Goal: Transaction & Acquisition: Download file/media

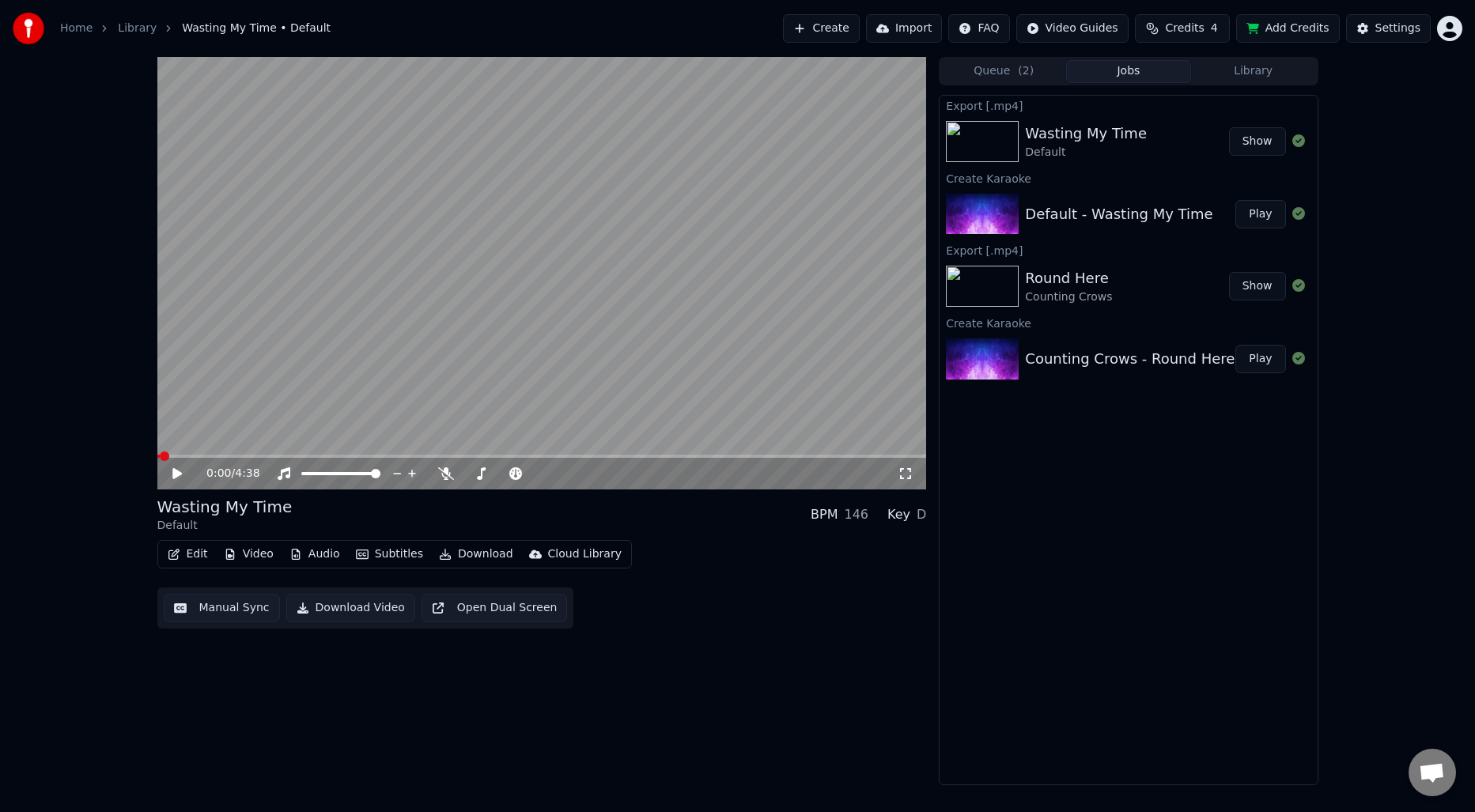
click at [770, 662] on div "0:00 / 4:38 Wasting My Time Default BPM 146 Key D Edit Video Audio Subtitles Do…" at bounding box center [541, 421] width 769 height 729
click at [1099, 285] on div "Round Here" at bounding box center [1068, 278] width 87 height 22
click at [1003, 66] on button "Queue ( 2 )" at bounding box center [1003, 71] width 125 height 22
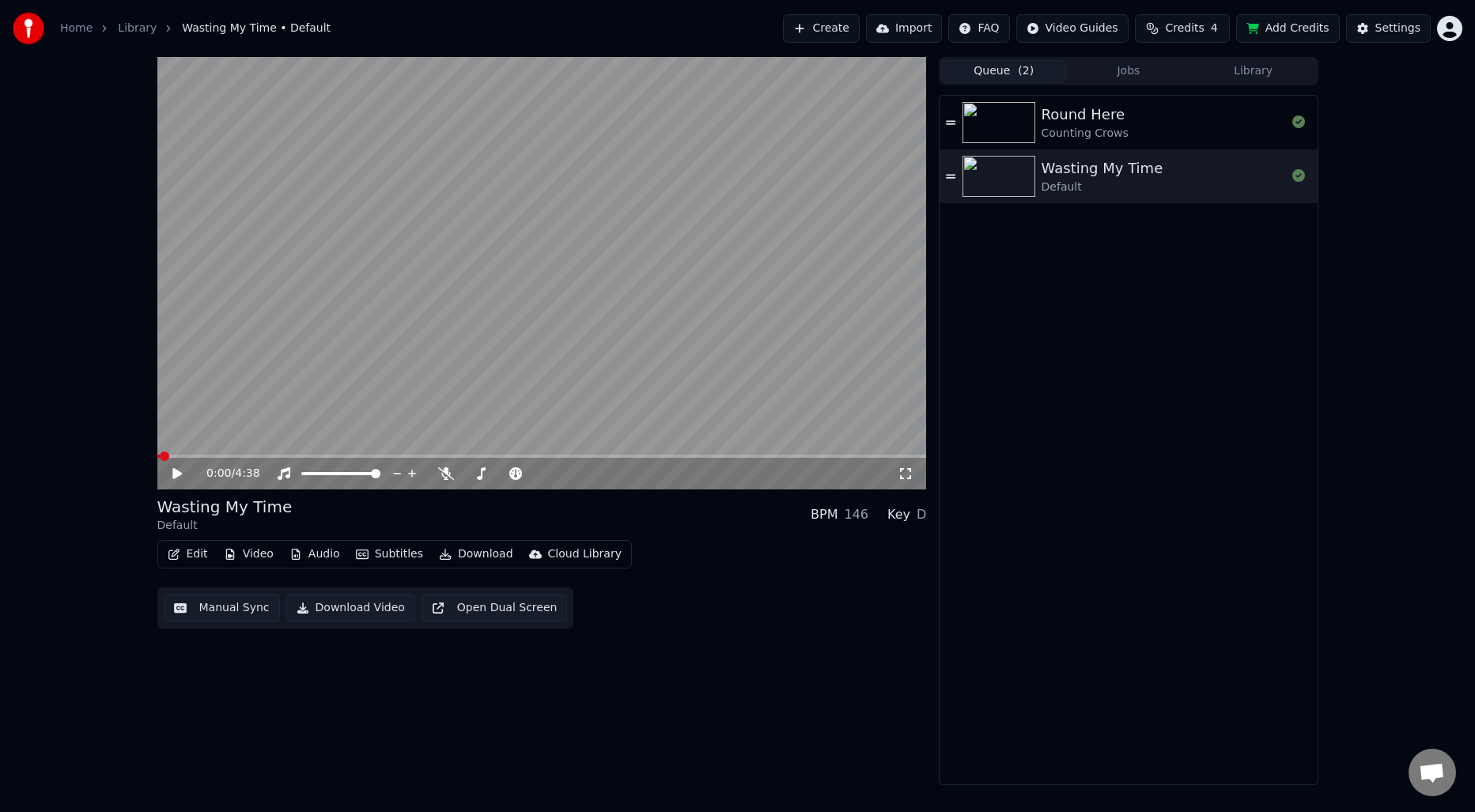
click at [1062, 129] on div "Counting Crows" at bounding box center [1084, 133] width 87 height 16
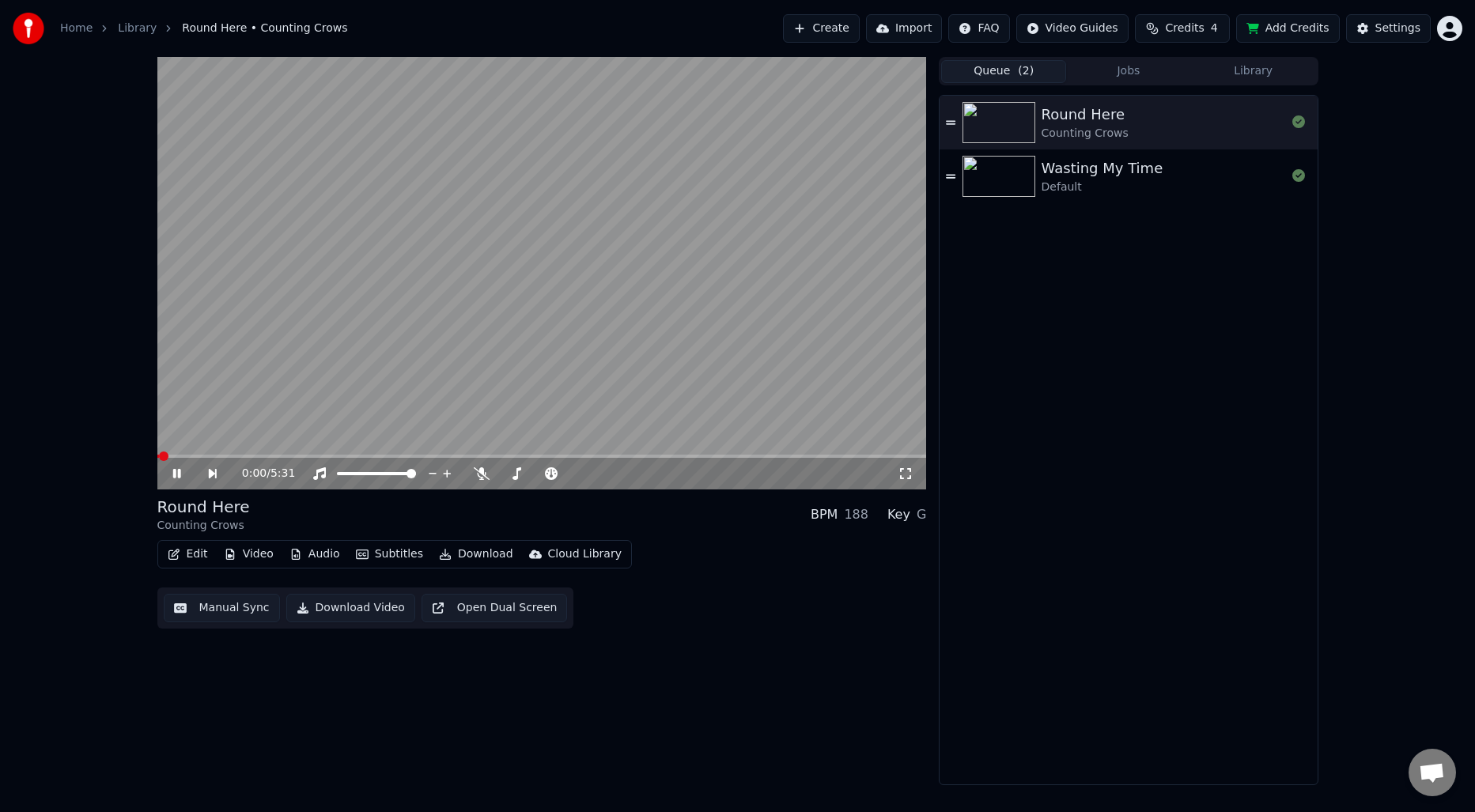
click at [216, 609] on button "Manual Sync" at bounding box center [222, 608] width 116 height 28
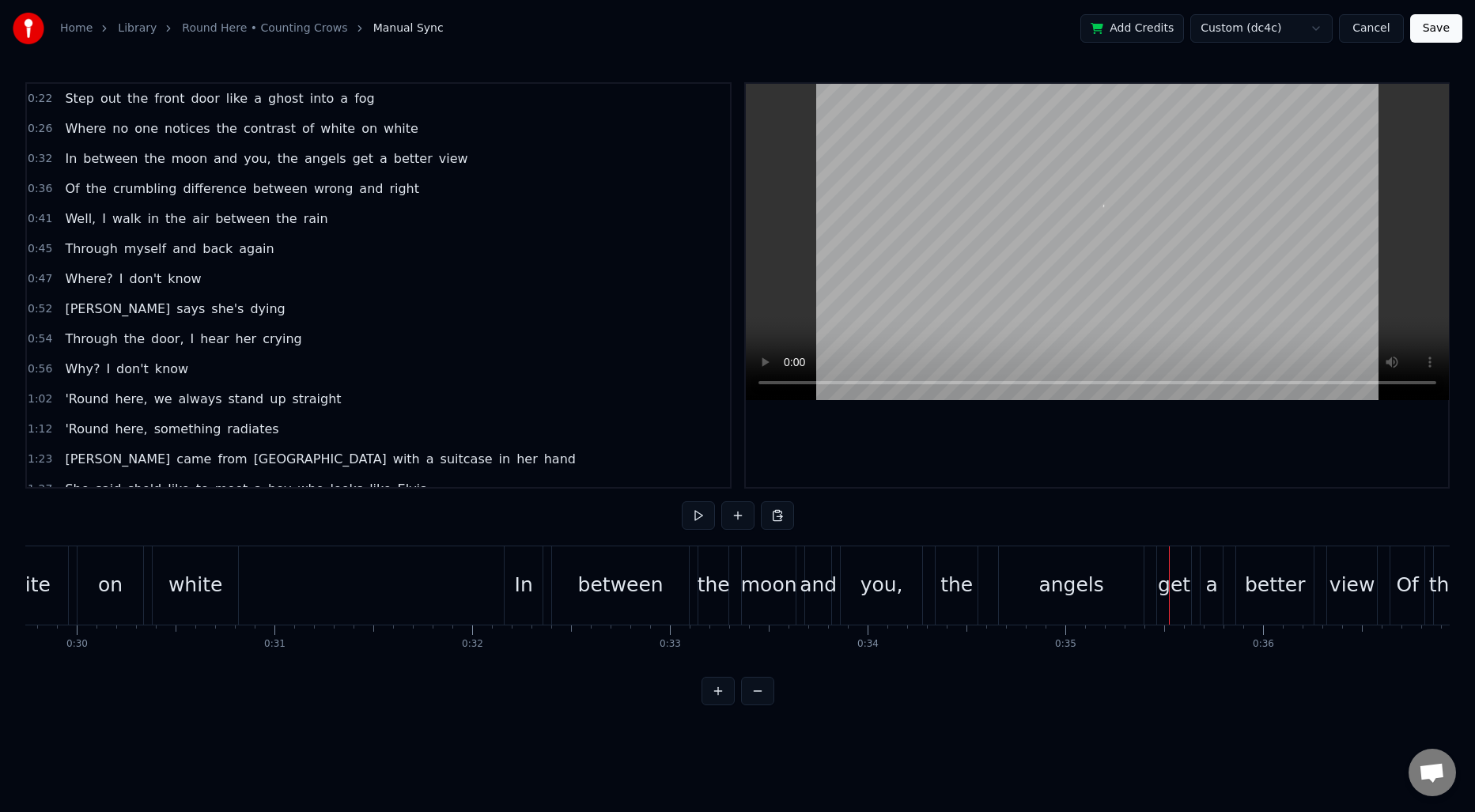
scroll to position [0, 6099]
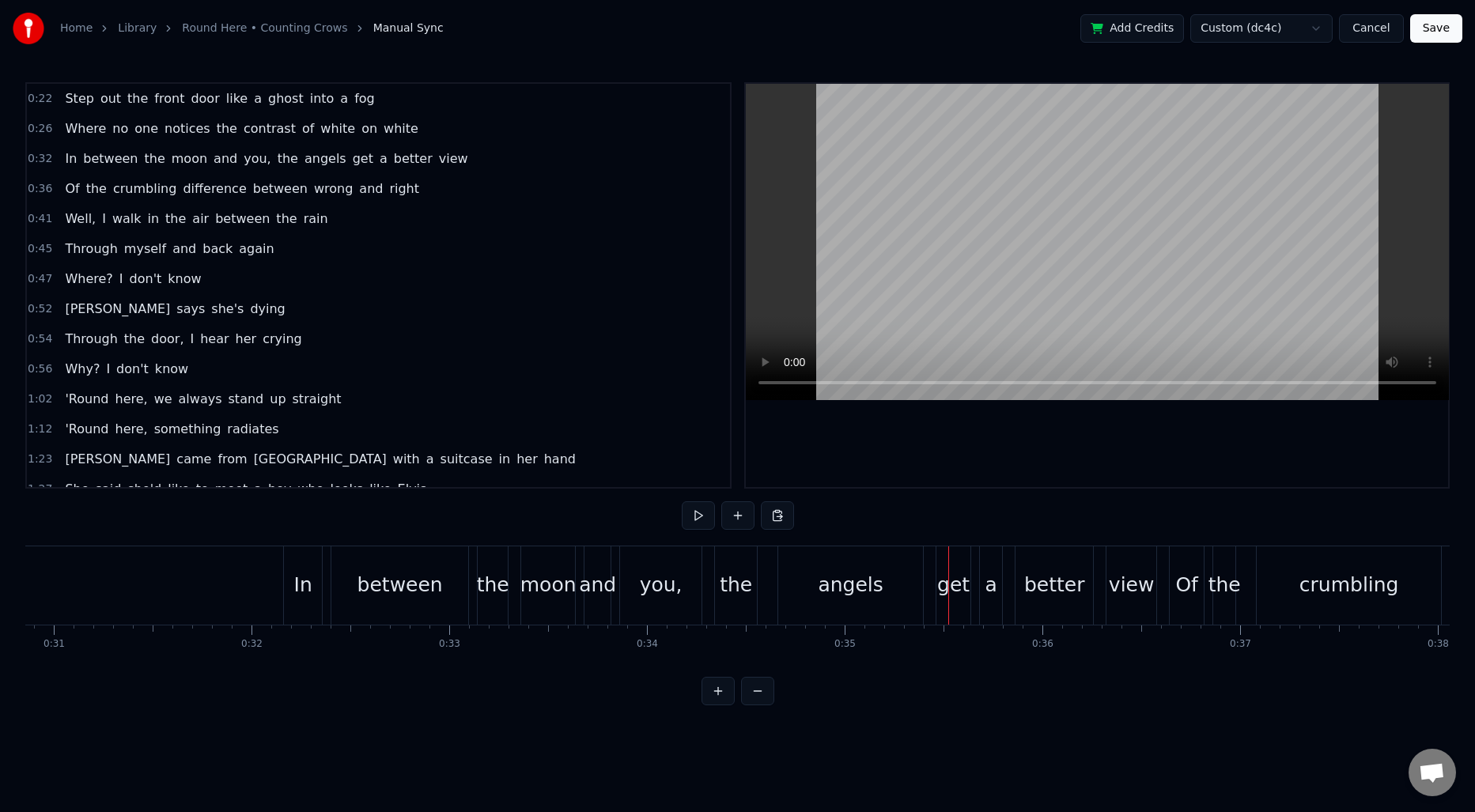
click at [739, 613] on div "the" at bounding box center [735, 585] width 42 height 79
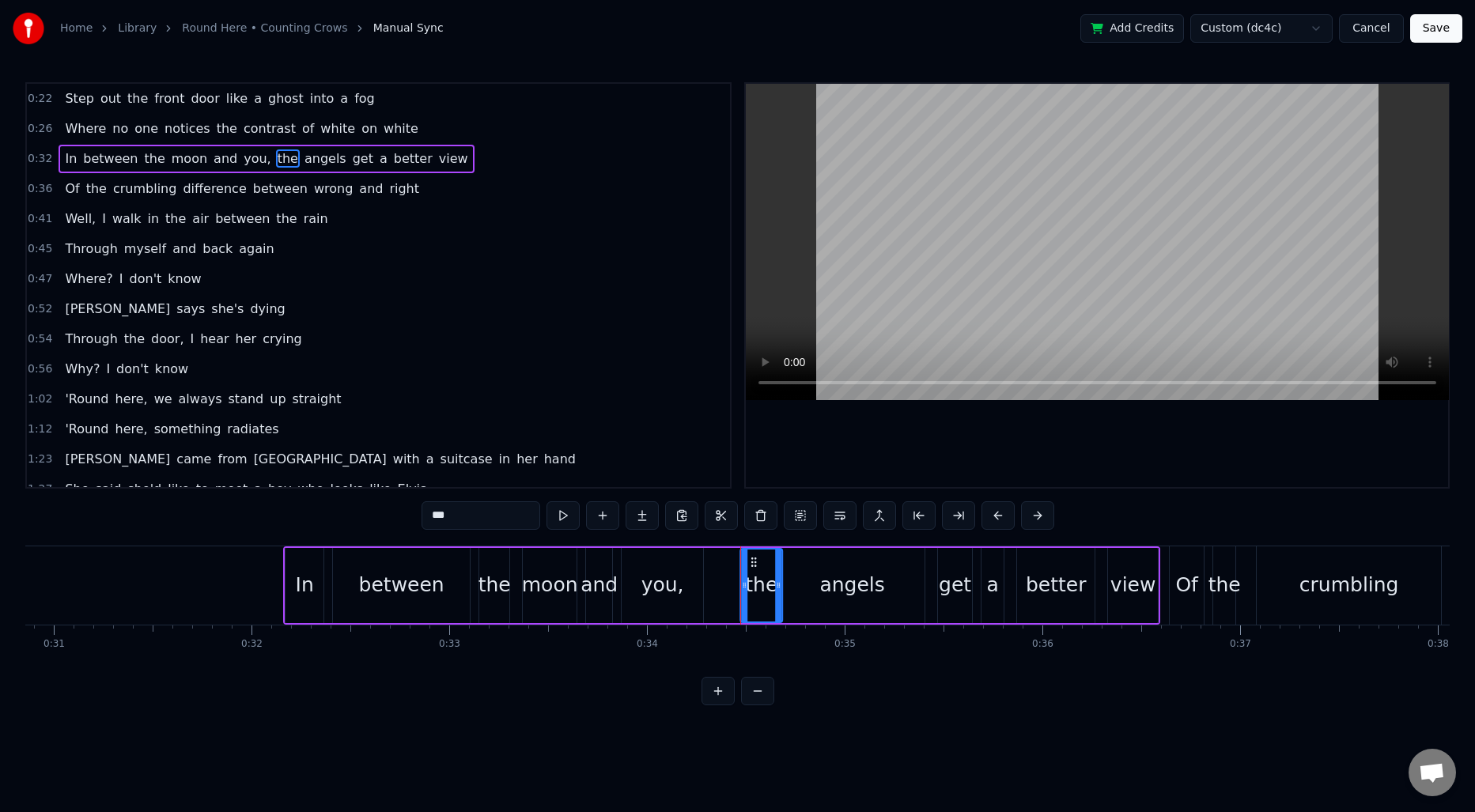
drag, startPoint x: 728, startPoint y: 555, endPoint x: 751, endPoint y: 557, distance: 23.1
click at [751, 557] on icon at bounding box center [754, 563] width 13 height 13
click at [812, 571] on div "angels" at bounding box center [851, 585] width 145 height 75
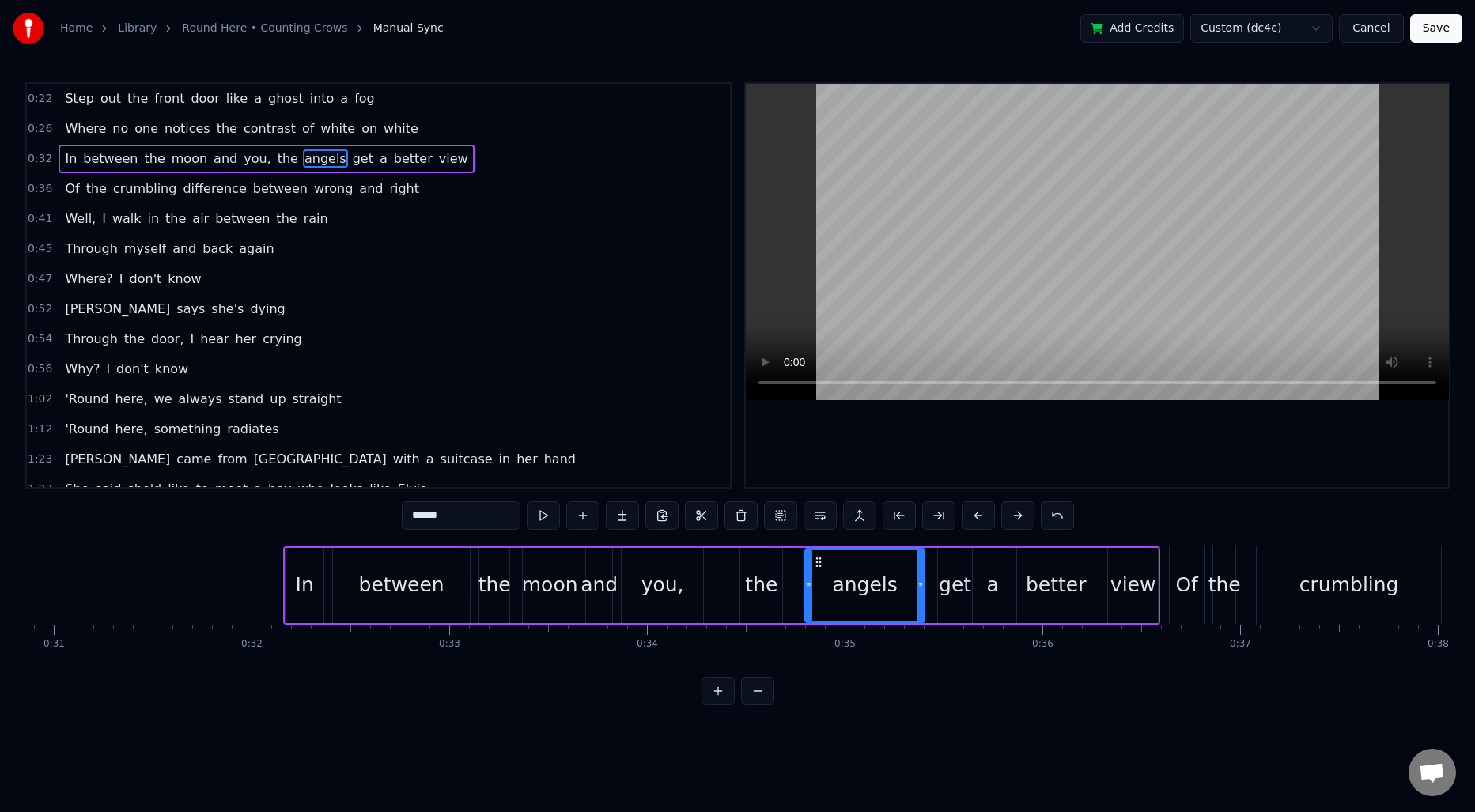
drag, startPoint x: 782, startPoint y: 585, endPoint x: 807, endPoint y: 586, distance: 25.0
click at [807, 586] on icon at bounding box center [808, 585] width 7 height 13
drag, startPoint x: 752, startPoint y: 566, endPoint x: 779, endPoint y: 566, distance: 27.0
click at [779, 566] on div "the" at bounding box center [760, 585] width 42 height 75
type input "***"
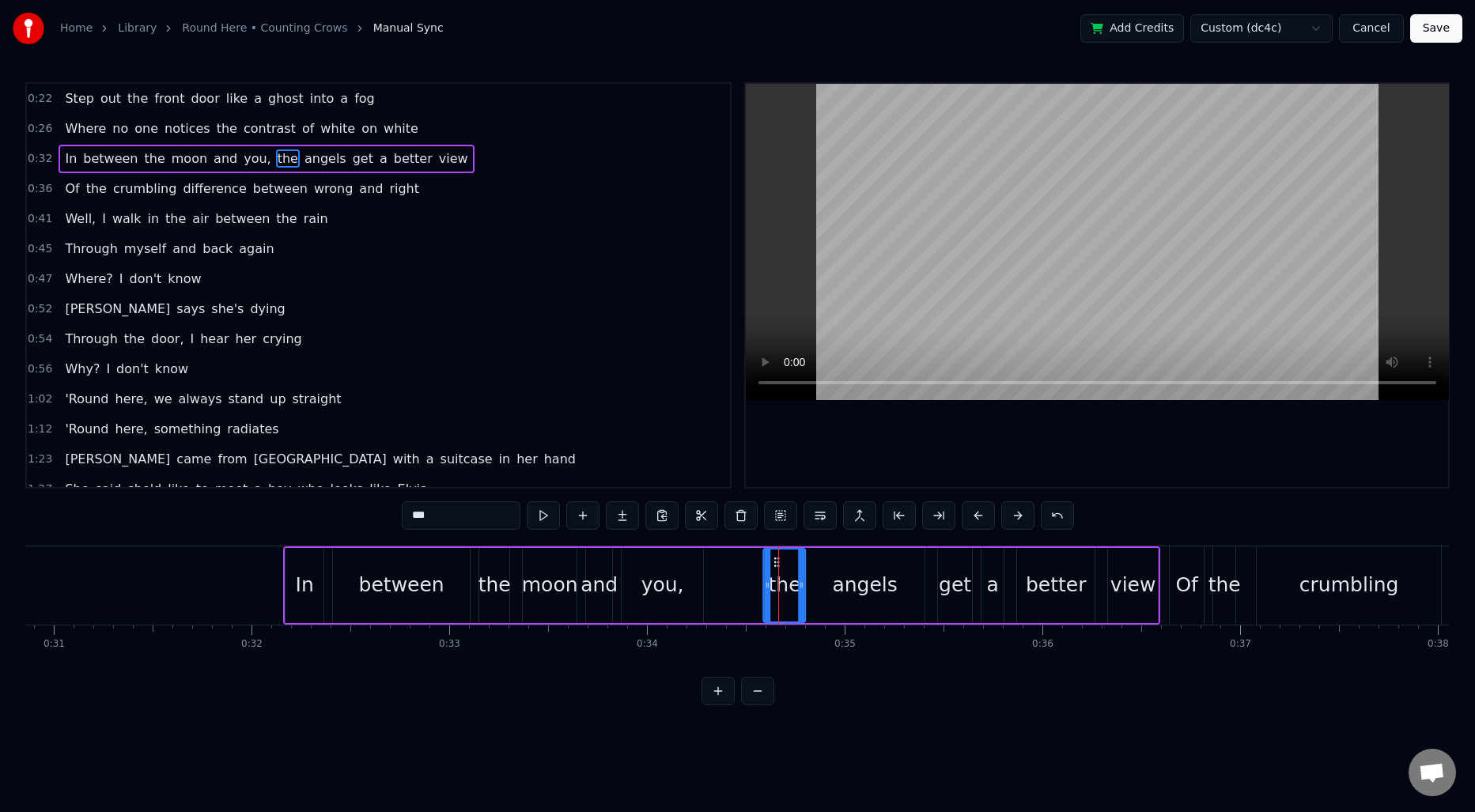
drag, startPoint x: 753, startPoint y: 560, endPoint x: 775, endPoint y: 561, distance: 22.0
click at [775, 561] on icon at bounding box center [777, 563] width 13 height 13
drag, startPoint x: 800, startPoint y: 572, endPoint x: 785, endPoint y: 572, distance: 15.0
click at [787, 572] on div at bounding box center [789, 585] width 7 height 72
drag, startPoint x: 774, startPoint y: 561, endPoint x: 789, endPoint y: 564, distance: 15.3
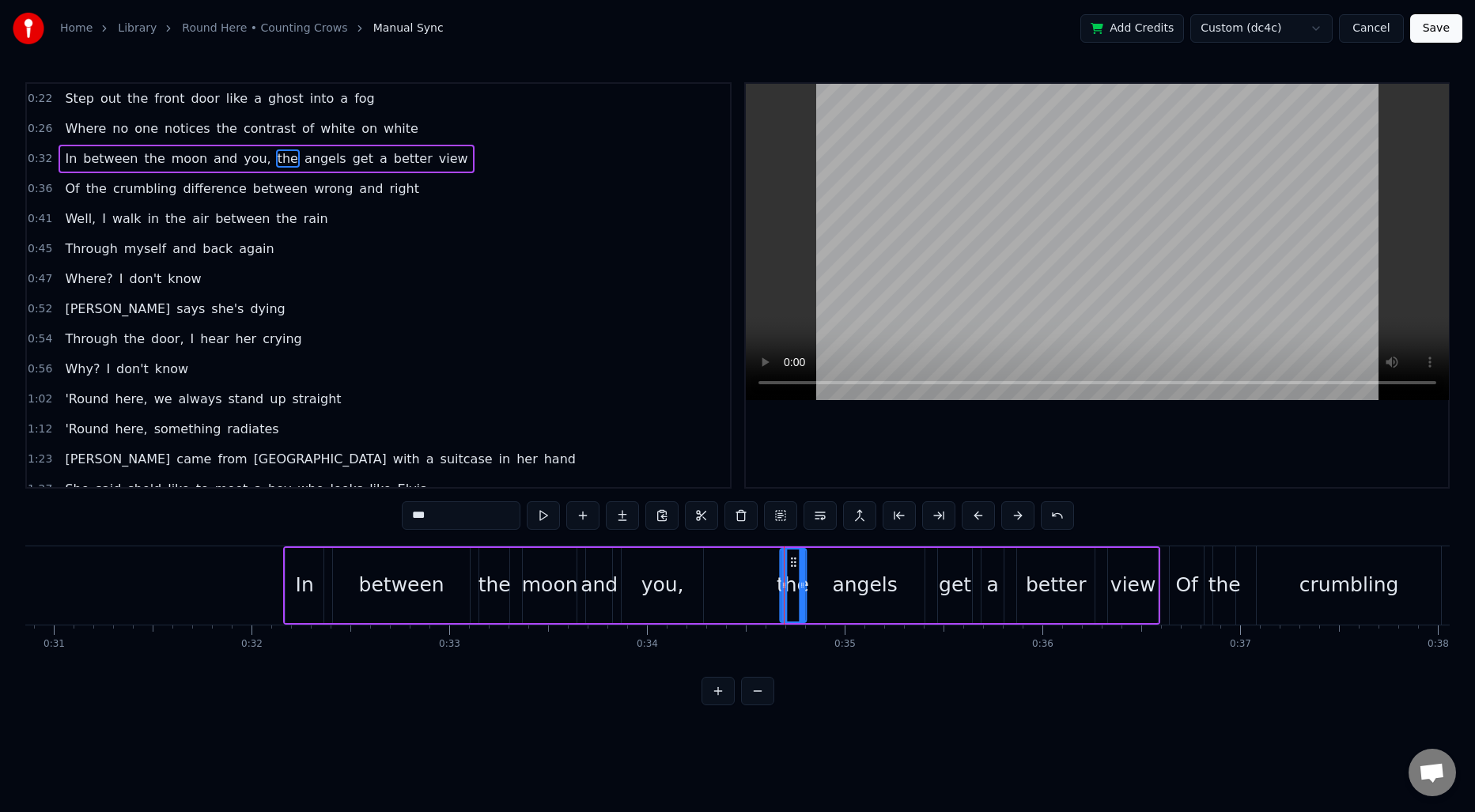
click at [789, 564] on icon at bounding box center [793, 563] width 13 height 13
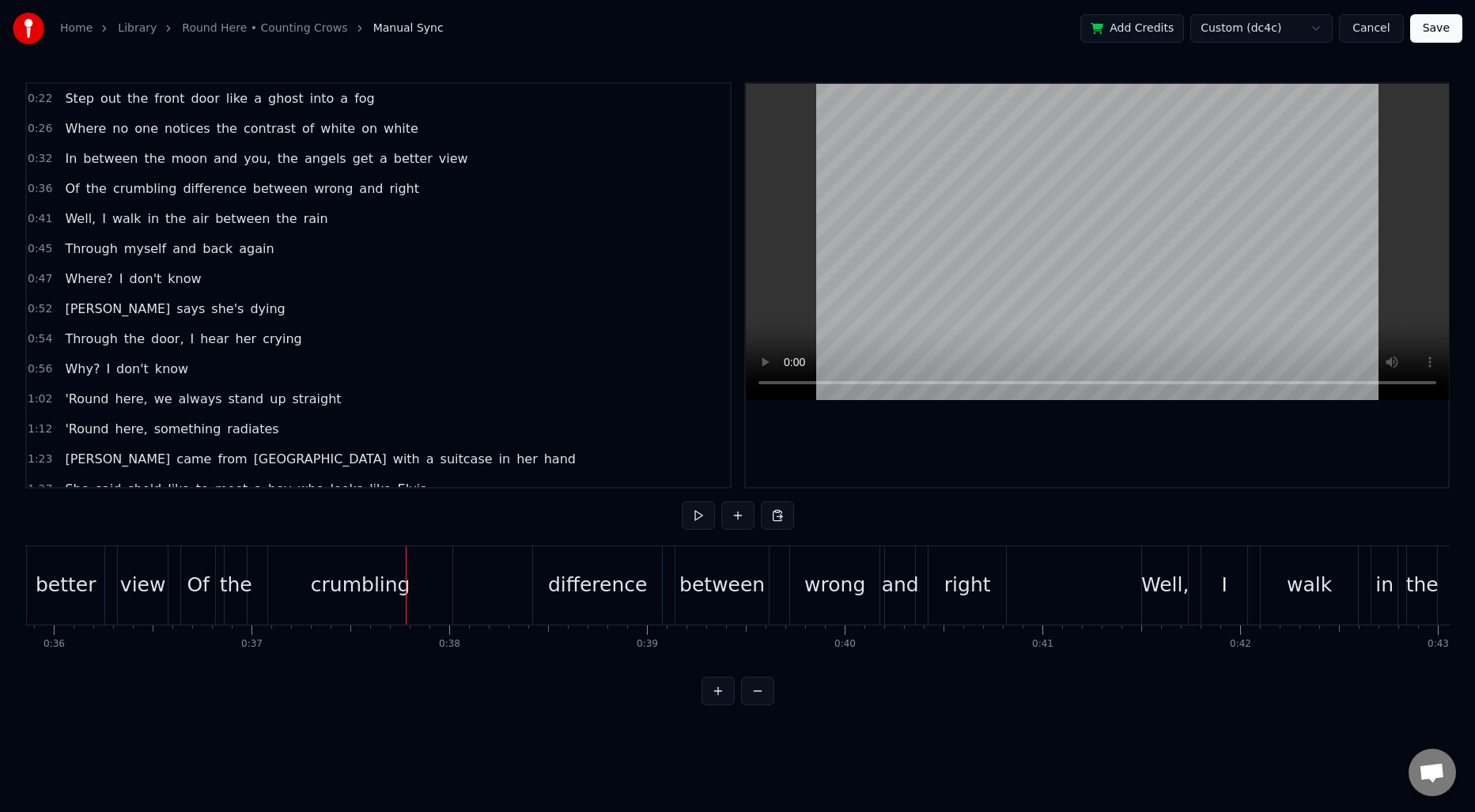
scroll to position [0, 7073]
click at [311, 583] on div "crumbling" at bounding box center [375, 585] width 184 height 79
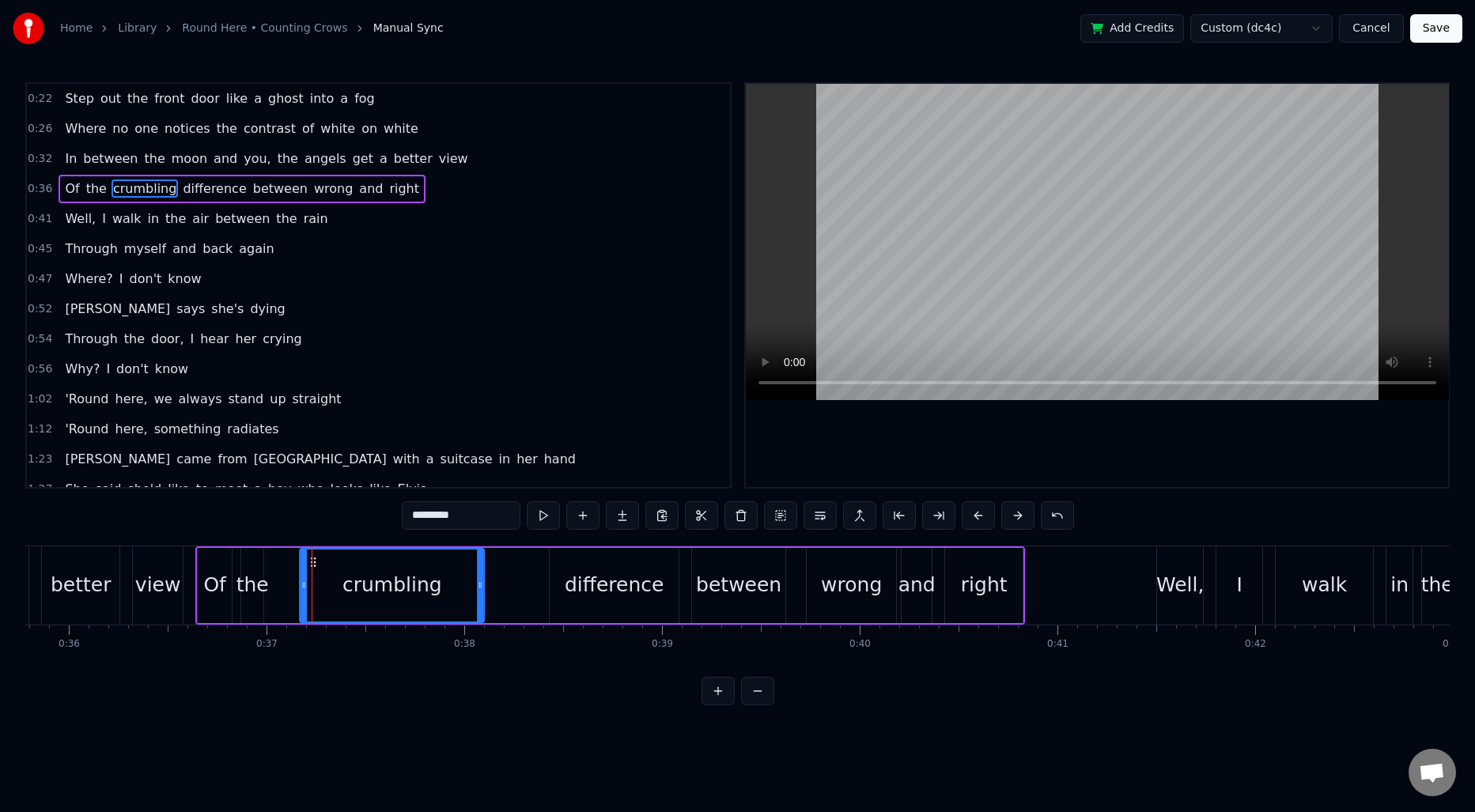
drag, startPoint x: 302, startPoint y: 565, endPoint x: 317, endPoint y: 565, distance: 15.0
click at [317, 565] on icon at bounding box center [314, 563] width 13 height 13
click at [249, 568] on div "the" at bounding box center [253, 585] width 22 height 75
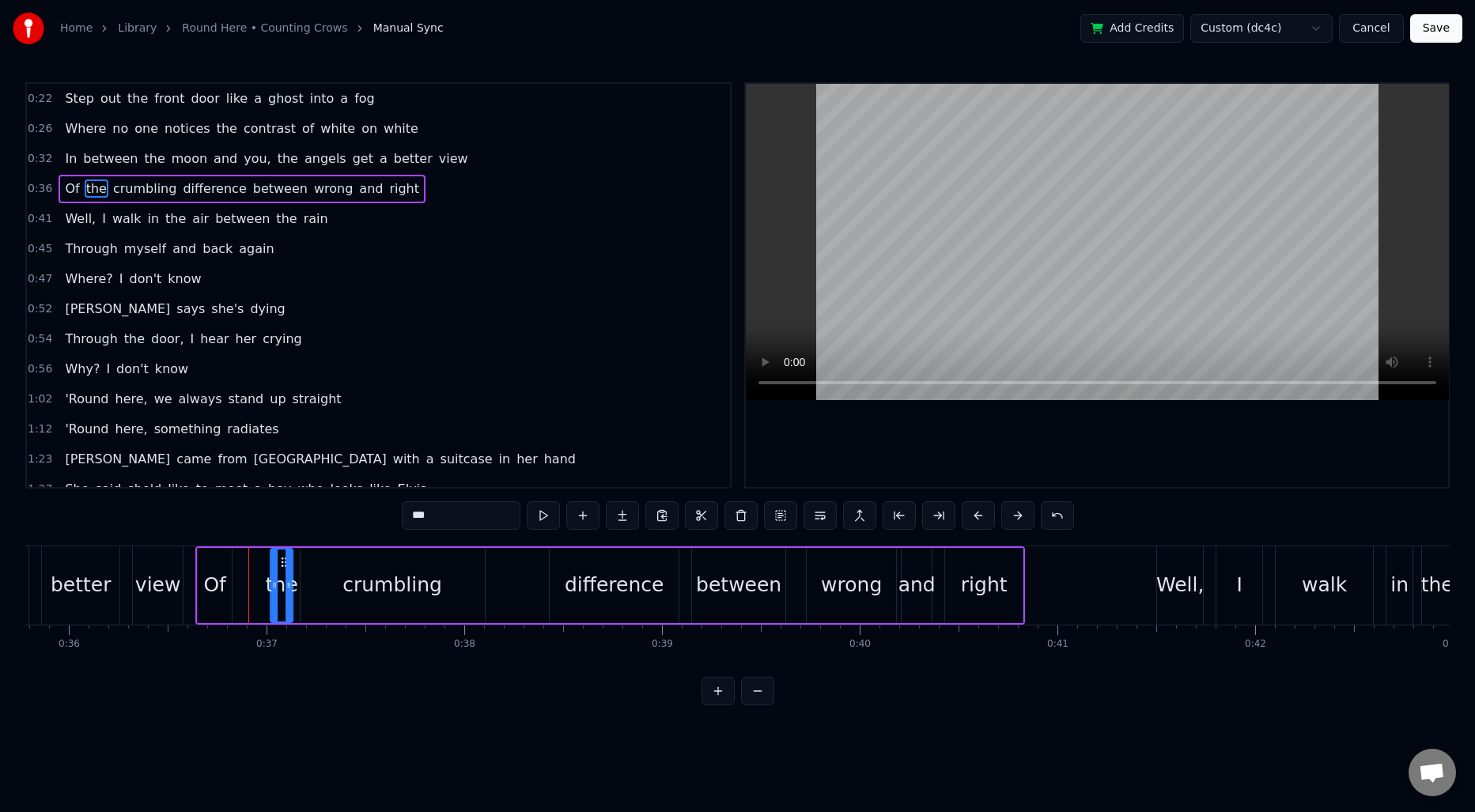
drag, startPoint x: 253, startPoint y: 561, endPoint x: 283, endPoint y: 562, distance: 30.0
click at [283, 562] on circle at bounding box center [282, 561] width 1 height 1
click at [202, 568] on div "Of" at bounding box center [214, 585] width 34 height 75
type input "**"
drag, startPoint x: 211, startPoint y: 561, endPoint x: 242, endPoint y: 561, distance: 31.0
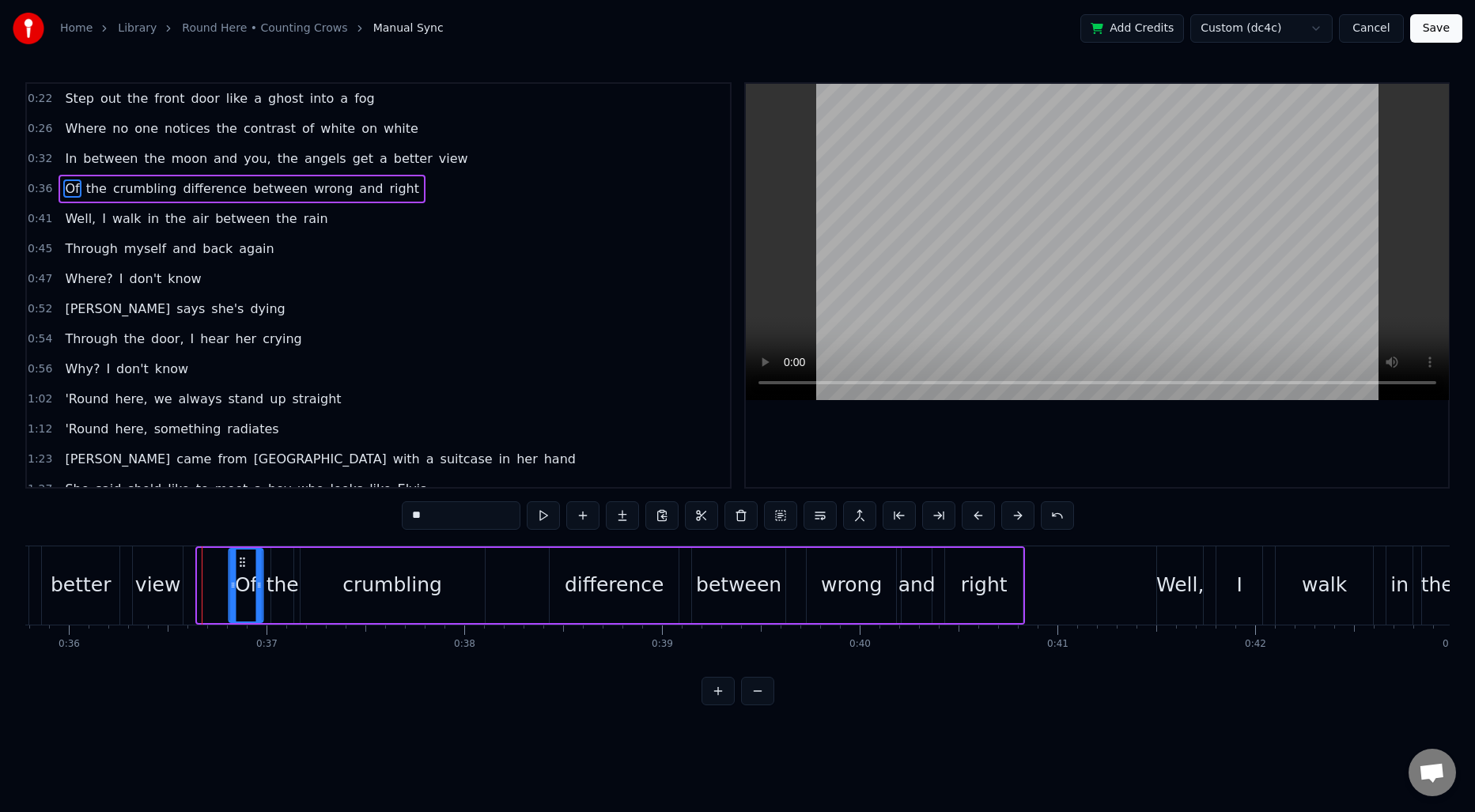
click at [242, 561] on icon at bounding box center [243, 563] width 13 height 13
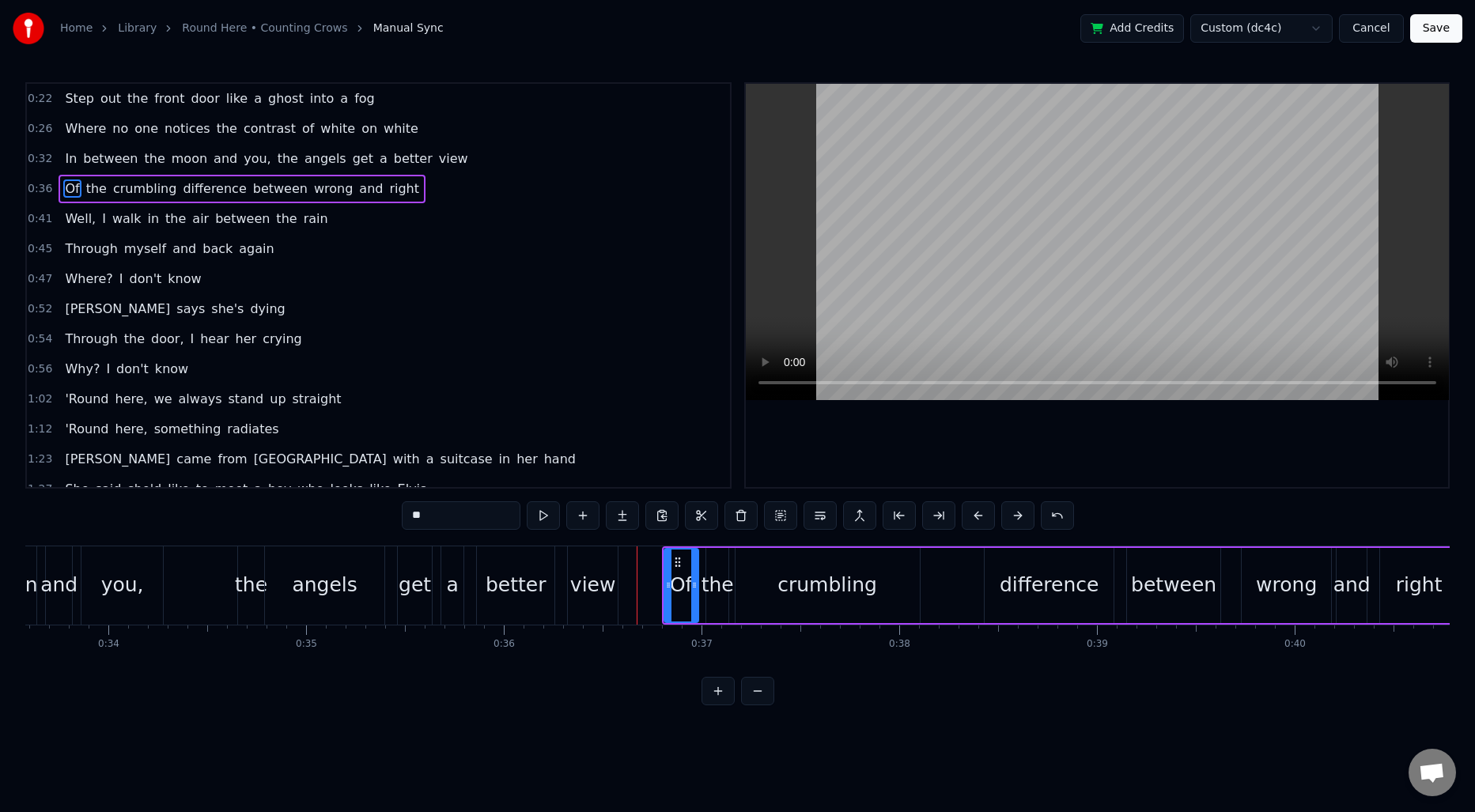
scroll to position [0, 6560]
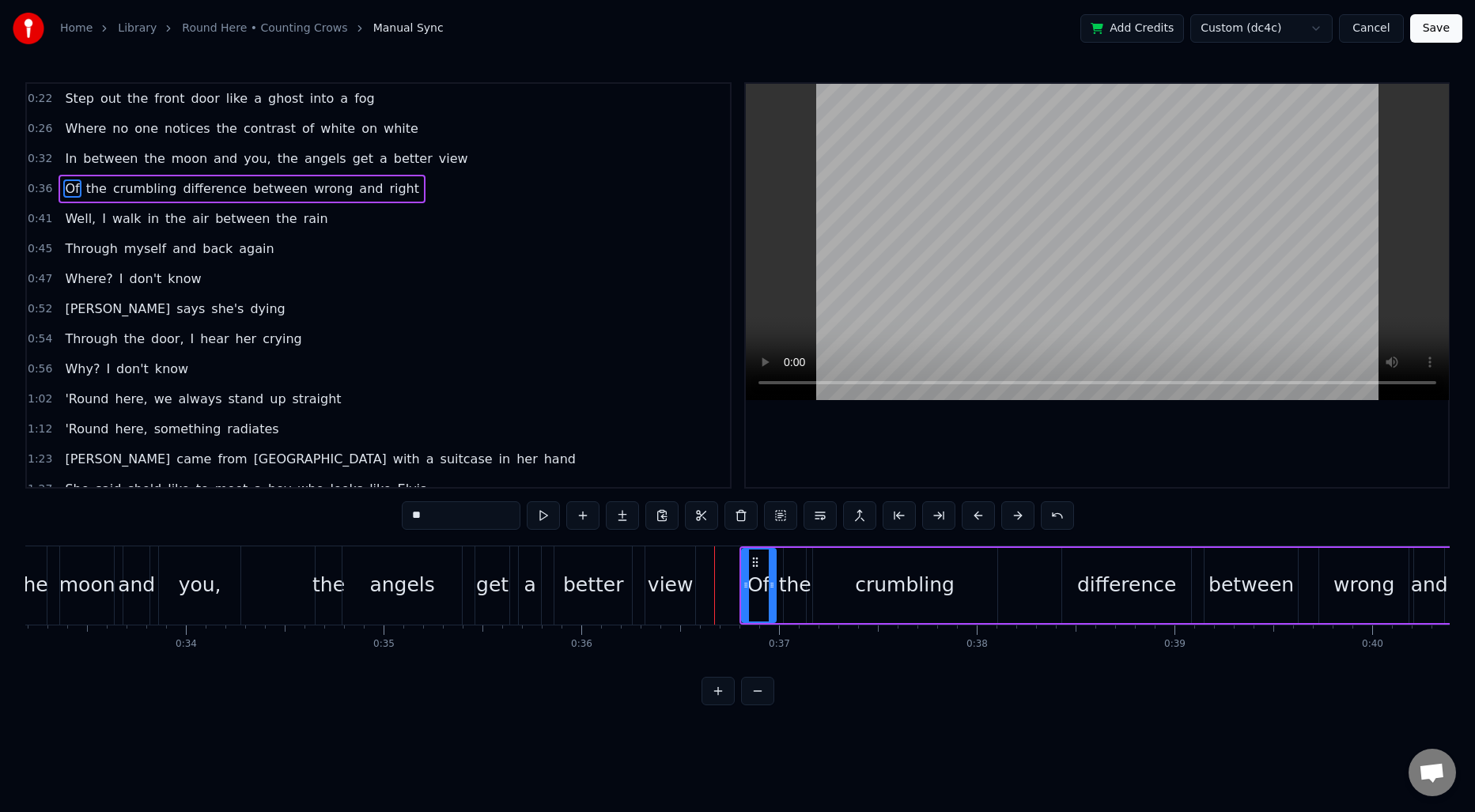
click at [266, 565] on div "In between the moon and you, the angels get a better view" at bounding box center [260, 585] width 877 height 79
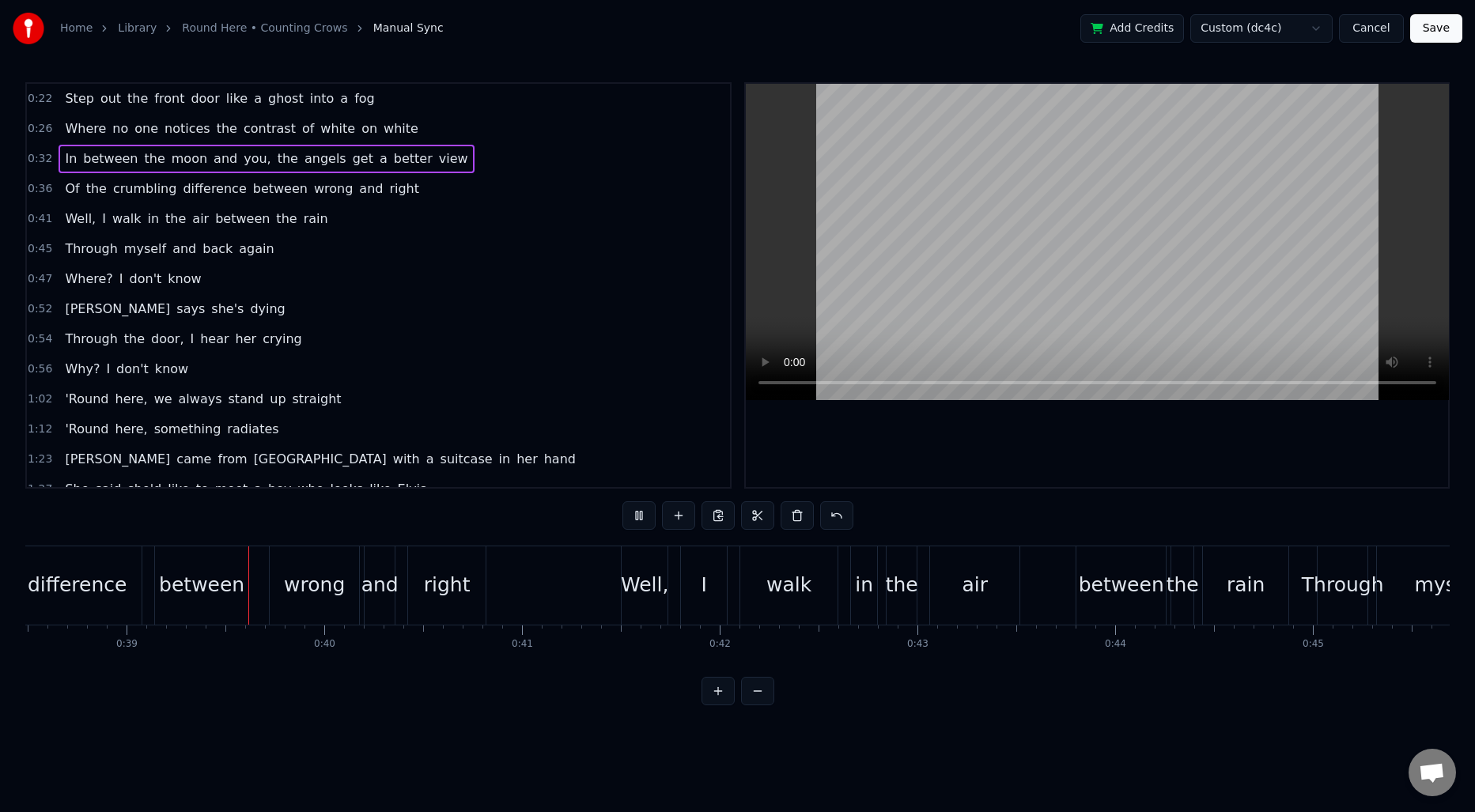
scroll to position [0, 7609]
click at [212, 586] on div "between" at bounding box center [199, 585] width 85 height 30
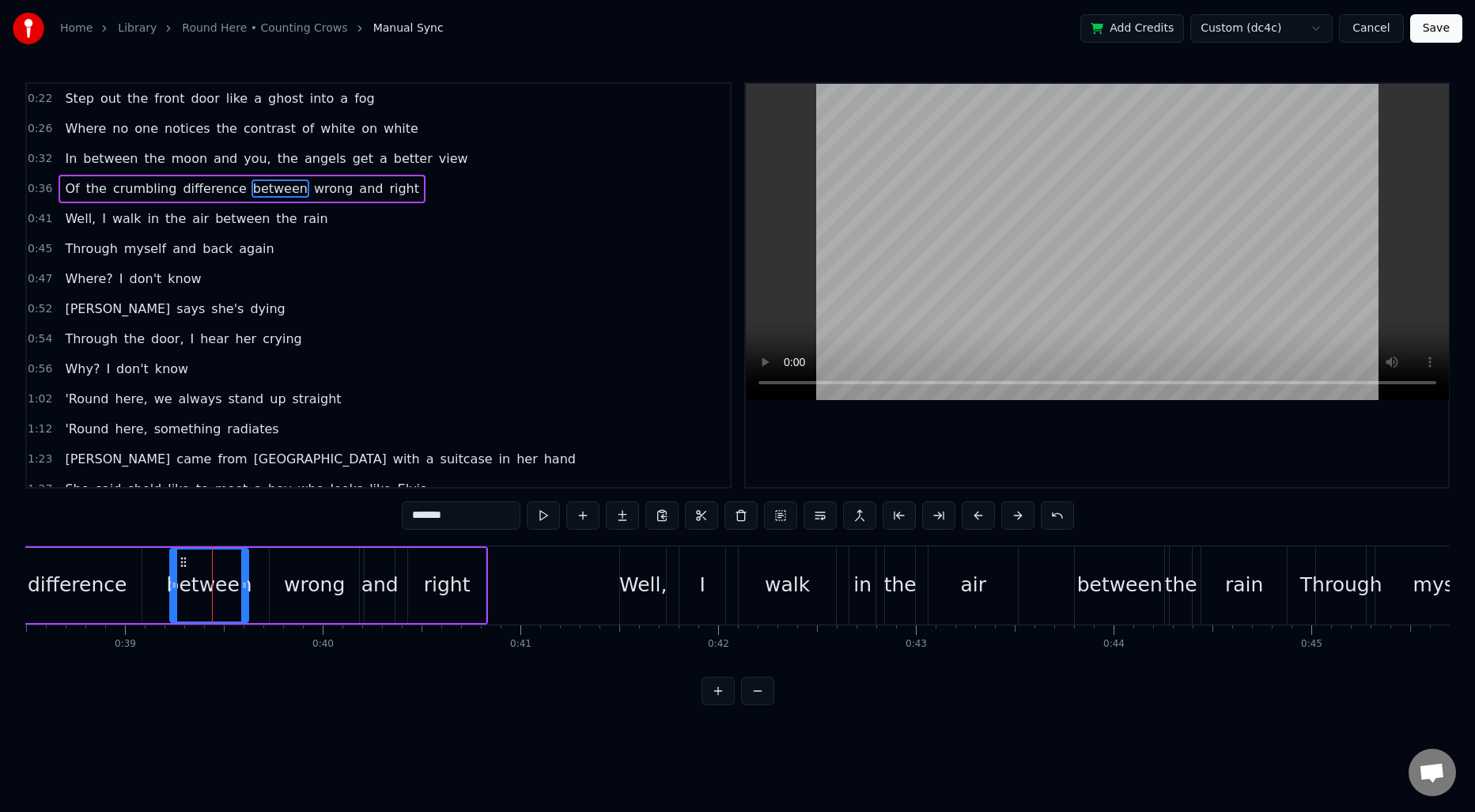
drag, startPoint x: 160, startPoint y: 582, endPoint x: 178, endPoint y: 581, distance: 18.0
click at [177, 581] on icon at bounding box center [173, 585] width 7 height 13
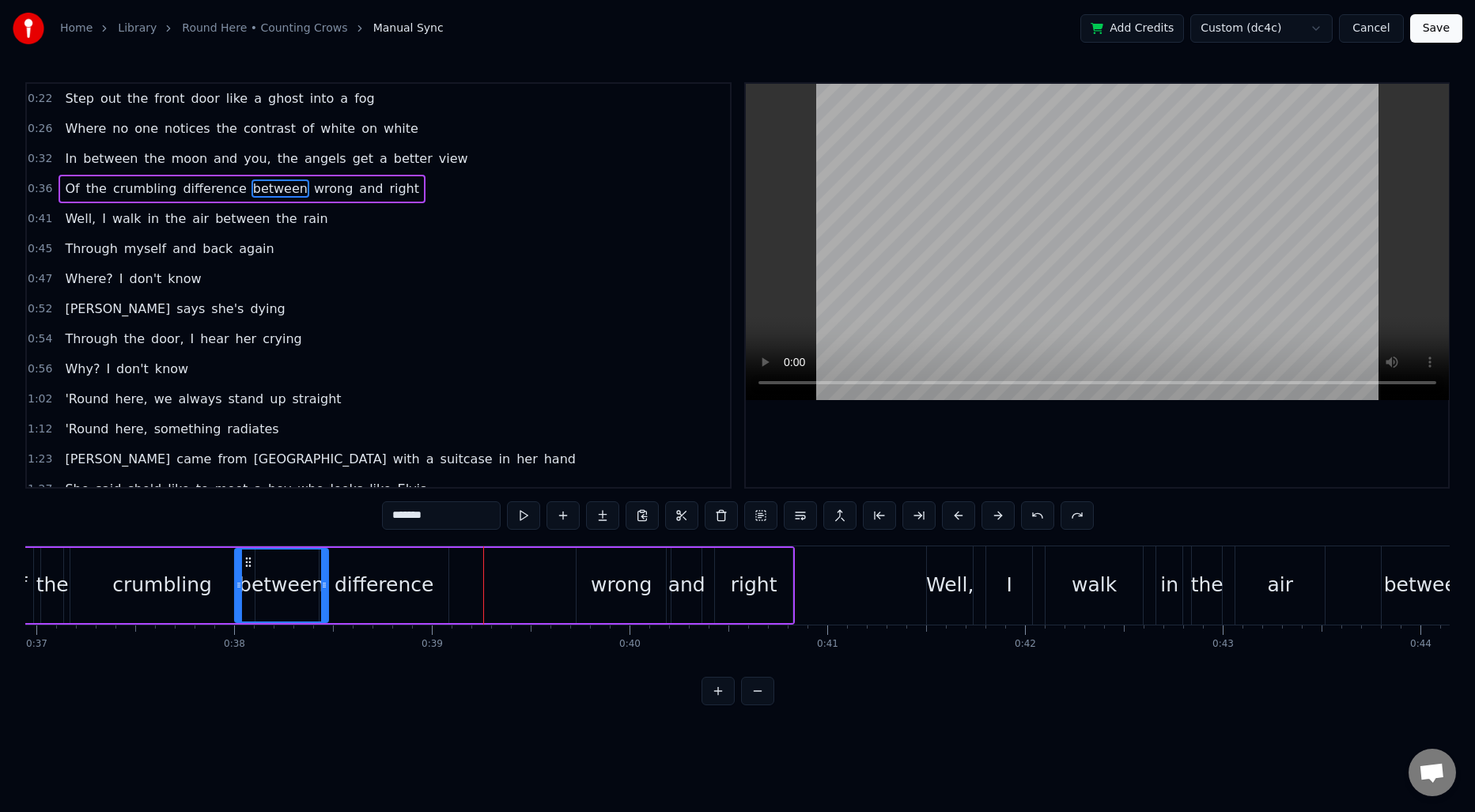
scroll to position [0, 7295]
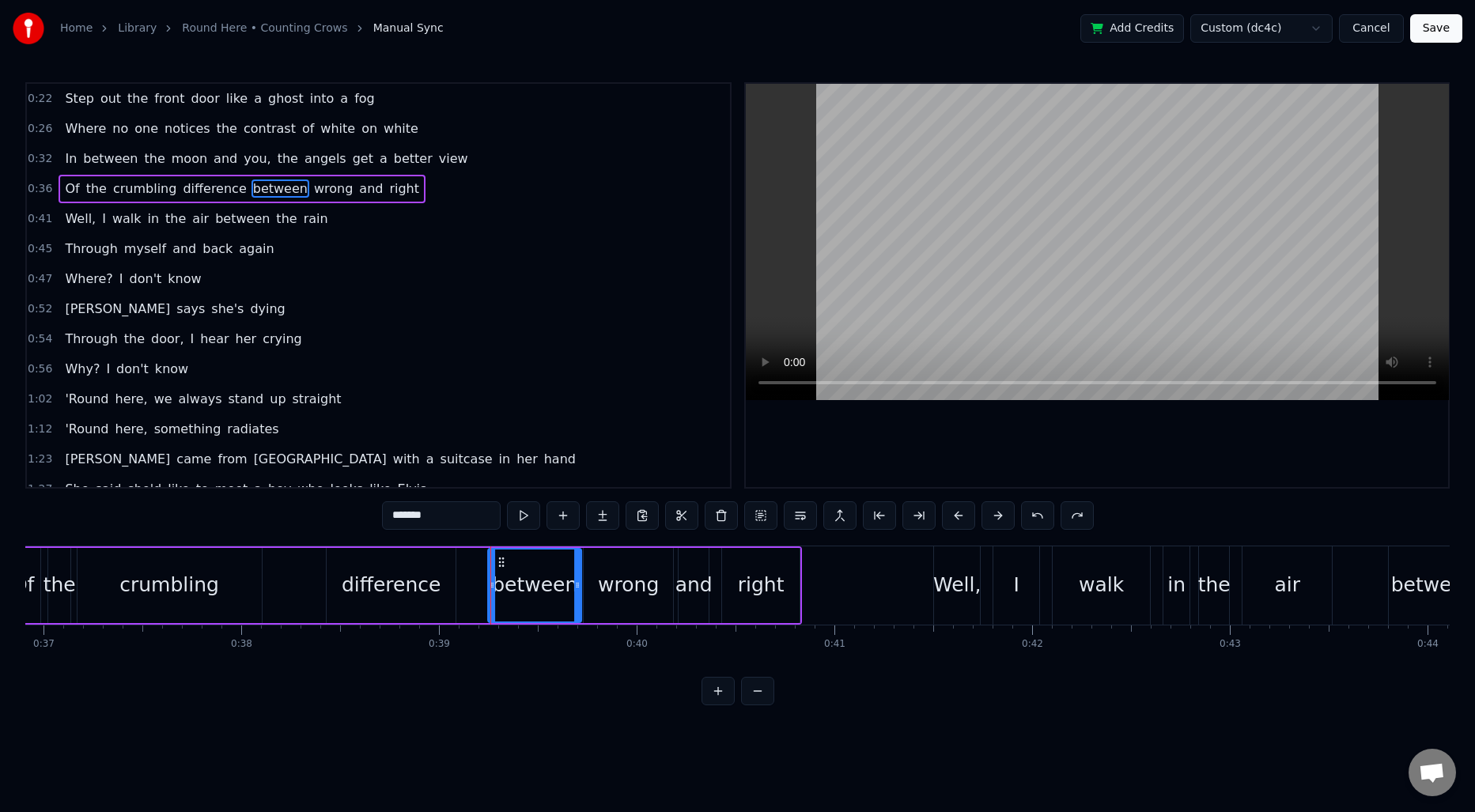
drag, startPoint x: 171, startPoint y: 562, endPoint x: 504, endPoint y: 564, distance: 333.0
click at [504, 564] on icon at bounding box center [502, 563] width 13 height 13
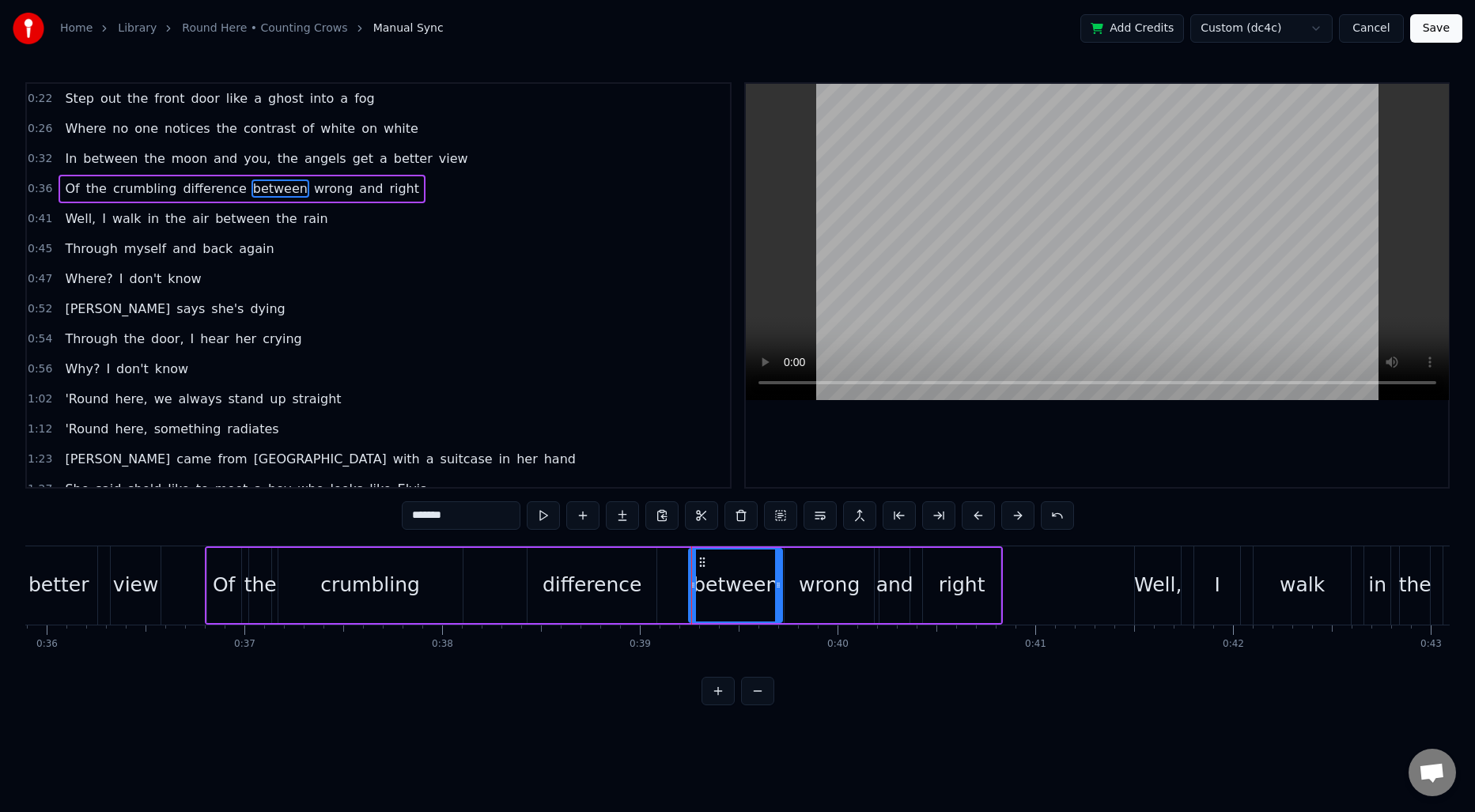
scroll to position [0, 7082]
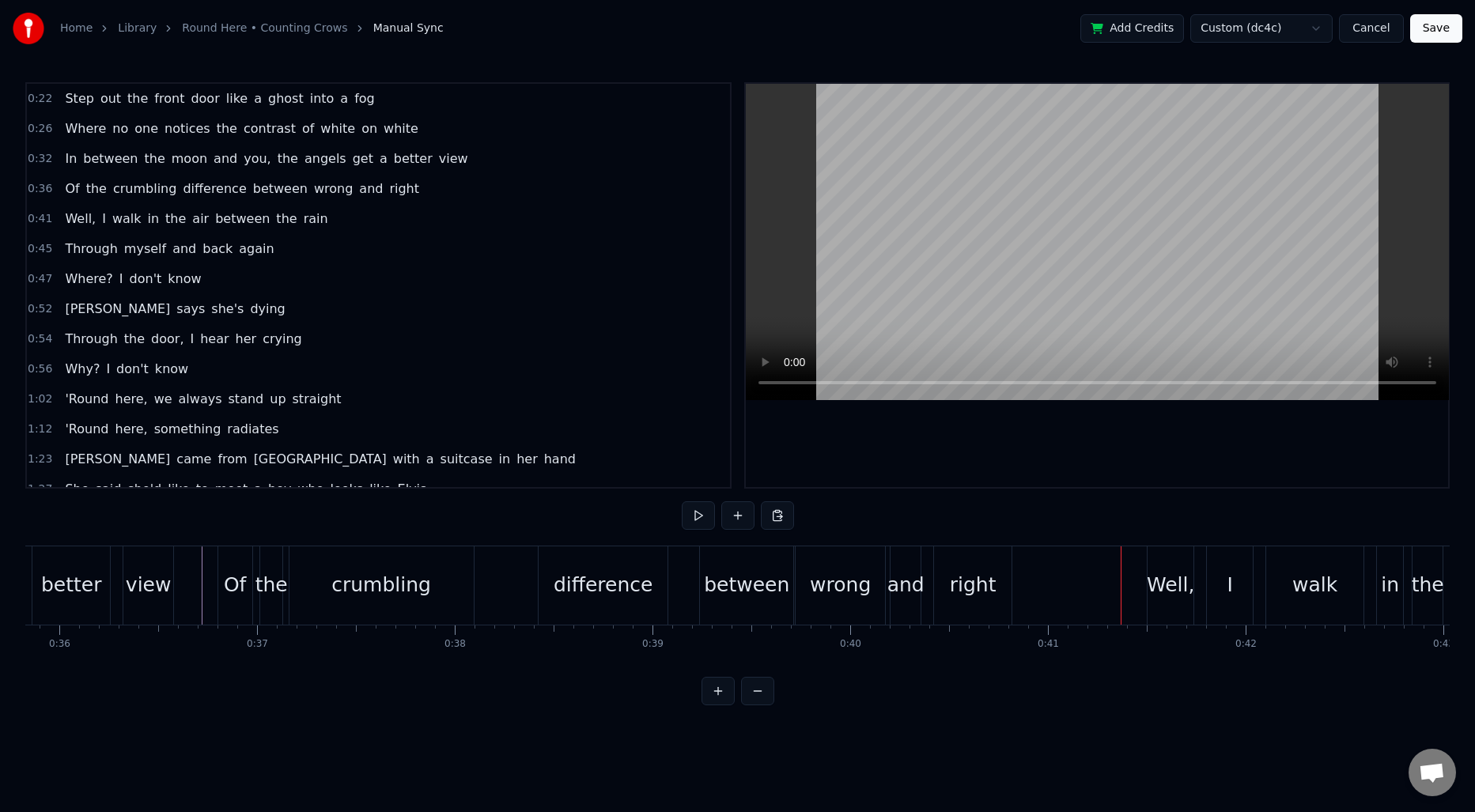
click at [812, 568] on div "wrong" at bounding box center [839, 585] width 89 height 79
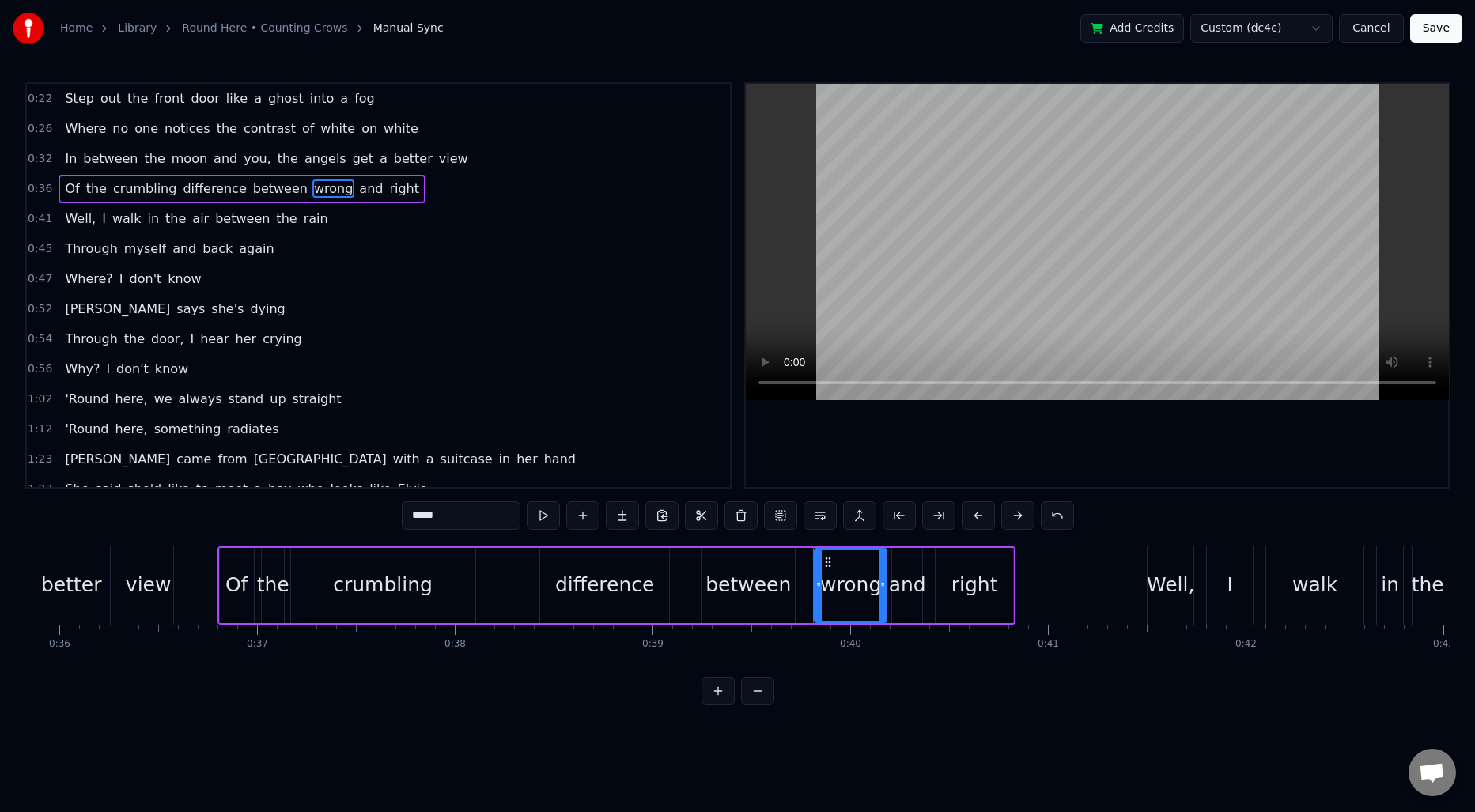
drag, startPoint x: 800, startPoint y: 577, endPoint x: 819, endPoint y: 576, distance: 19.0
click at [819, 576] on div at bounding box center [818, 585] width 7 height 72
click at [902, 562] on div "and" at bounding box center [907, 585] width 30 height 75
drag, startPoint x: 905, startPoint y: 559, endPoint x: 917, endPoint y: 560, distance: 12.0
click at [917, 560] on icon at bounding box center [918, 563] width 13 height 13
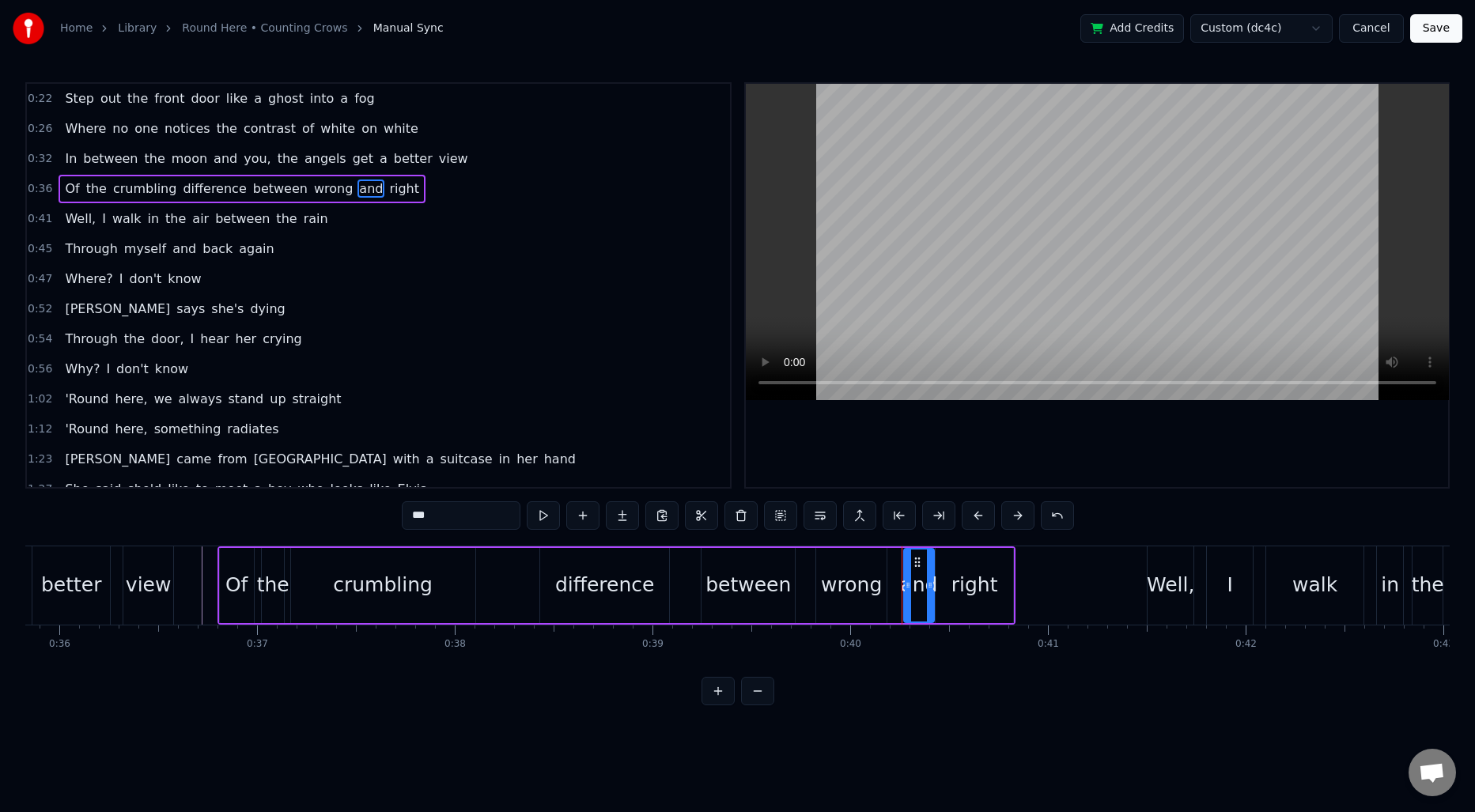
click at [984, 561] on div "right" at bounding box center [974, 585] width 78 height 75
type input "*****"
click at [1010, 574] on div "right" at bounding box center [974, 585] width 79 height 75
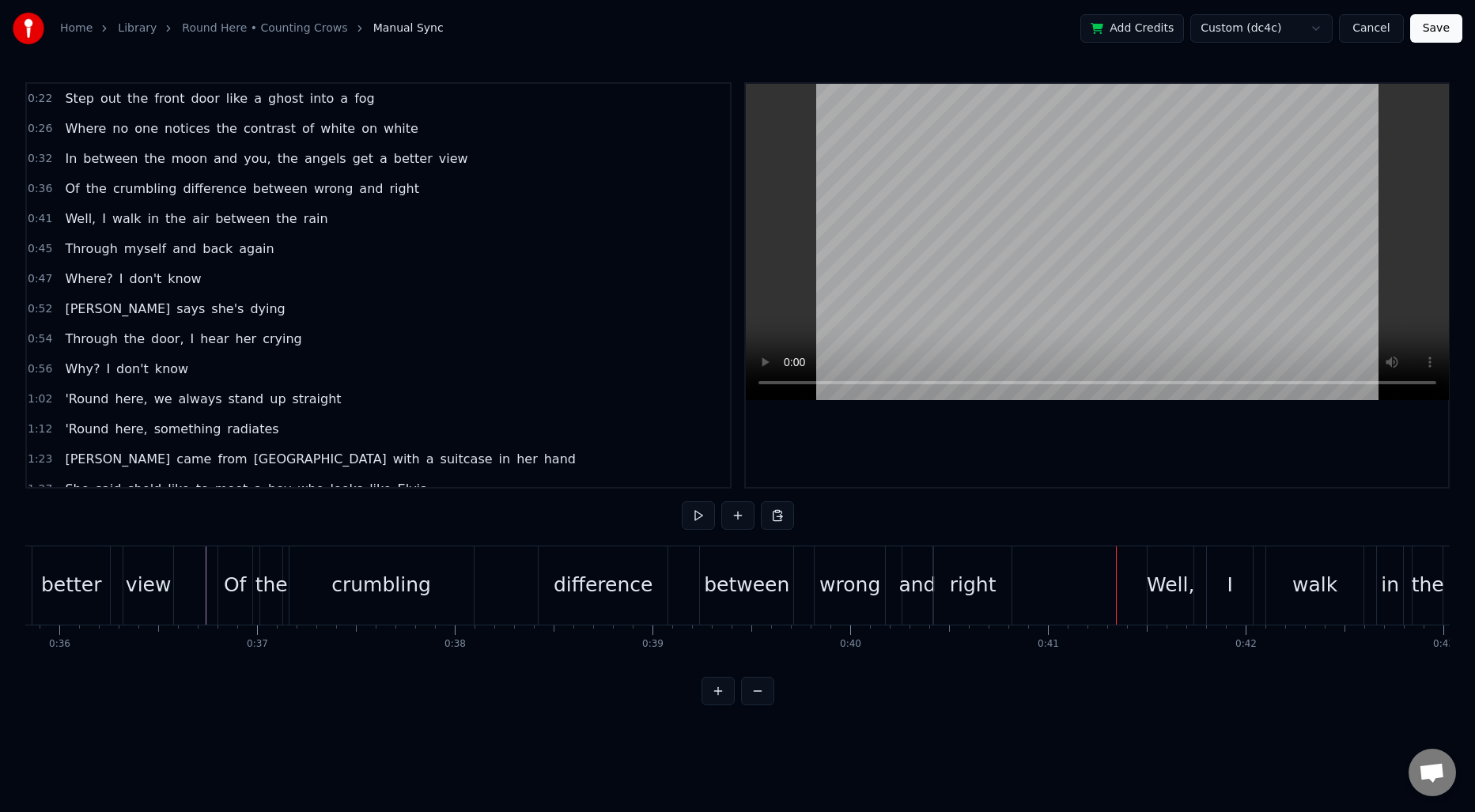
click at [961, 564] on div "right" at bounding box center [972, 585] width 78 height 79
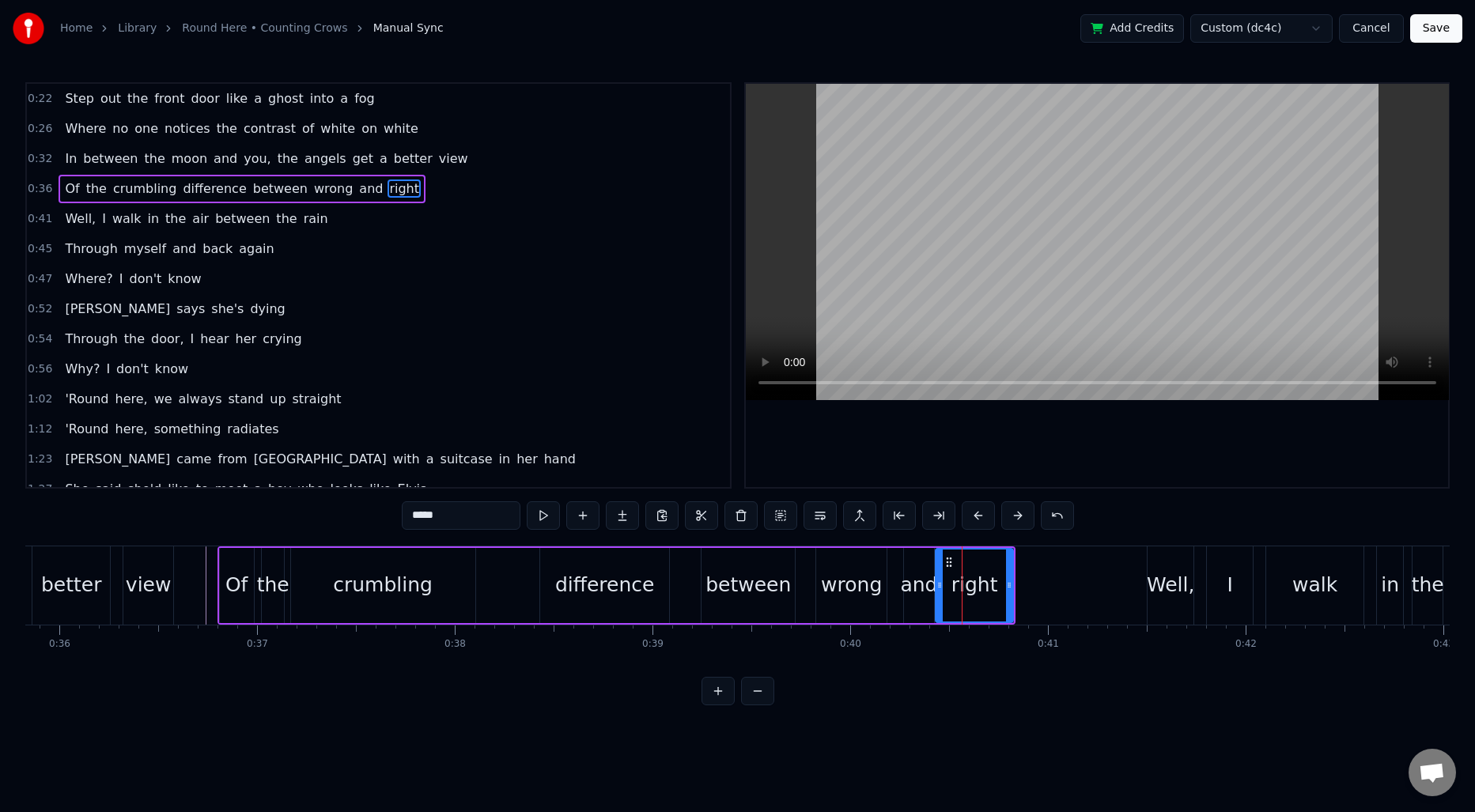
click at [937, 567] on div "right" at bounding box center [974, 585] width 79 height 75
drag, startPoint x: 937, startPoint y: 568, endPoint x: 955, endPoint y: 567, distance: 18.0
click at [955, 567] on div at bounding box center [954, 585] width 7 height 72
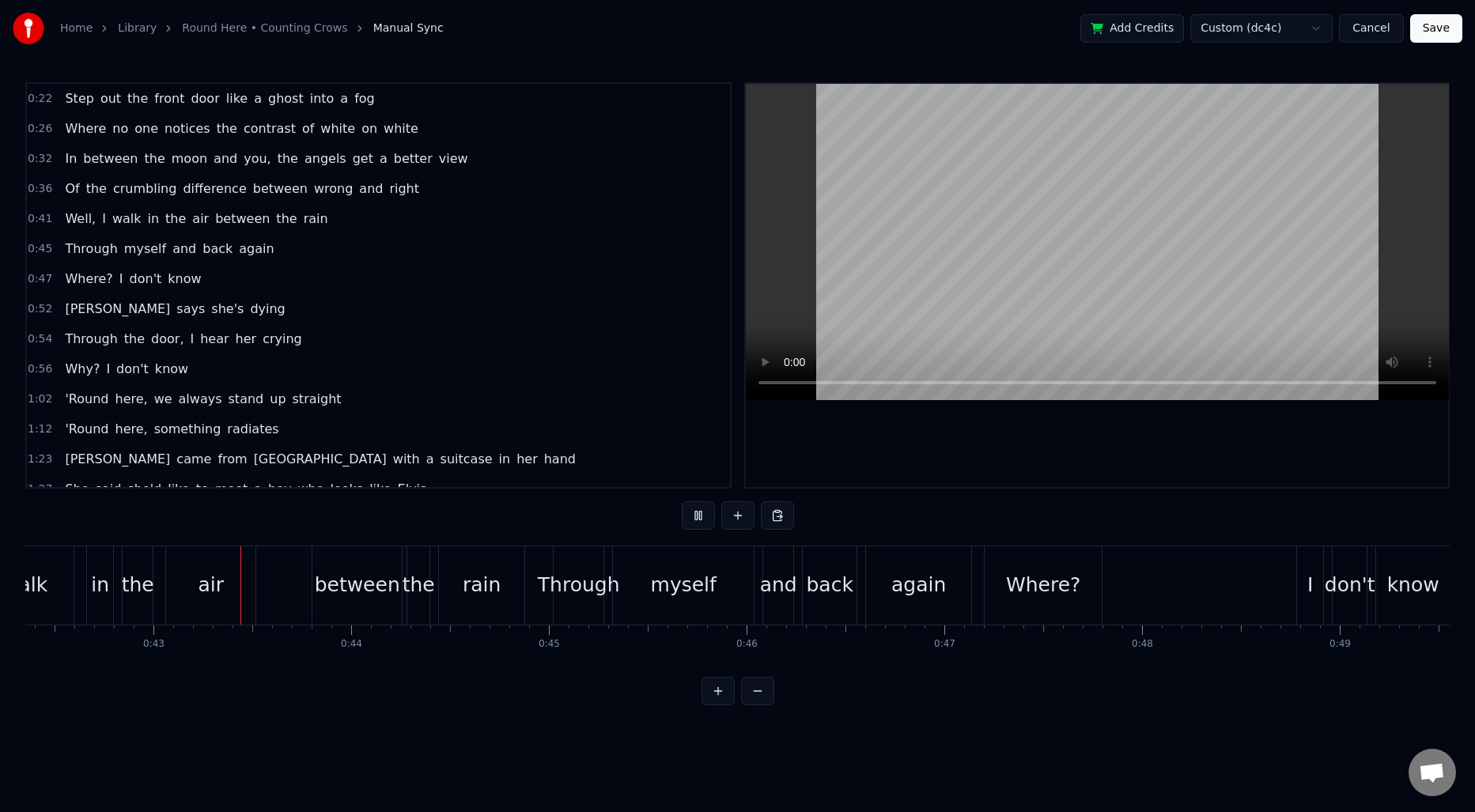
scroll to position [0, 8377]
click at [317, 568] on div "between" at bounding box center [351, 585] width 89 height 79
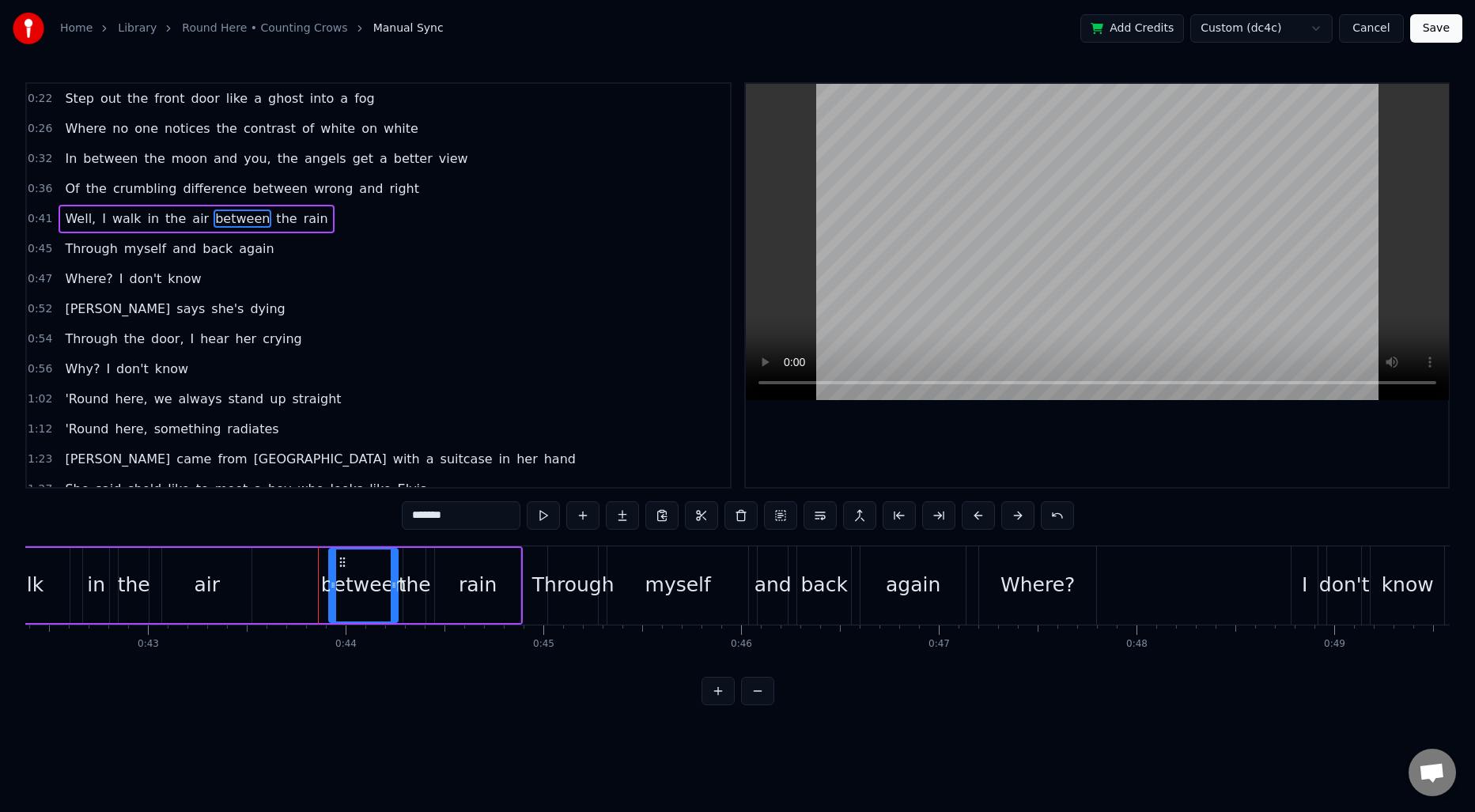
drag, startPoint x: 314, startPoint y: 567, endPoint x: 336, endPoint y: 567, distance: 22.0
click at [336, 567] on div at bounding box center [332, 585] width 7 height 72
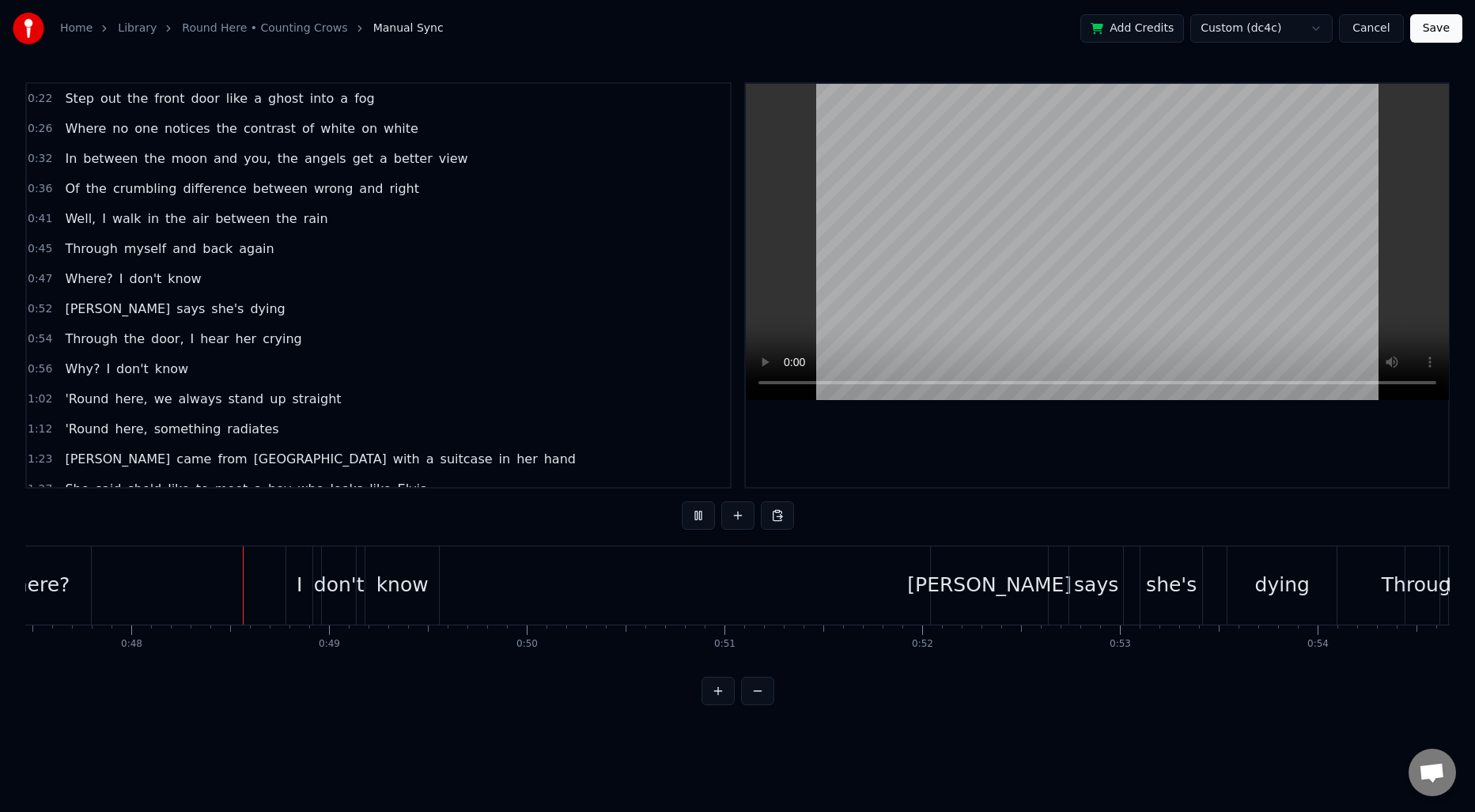
scroll to position [0, 9383]
click at [302, 566] on div "I" at bounding box center [299, 585] width 26 height 79
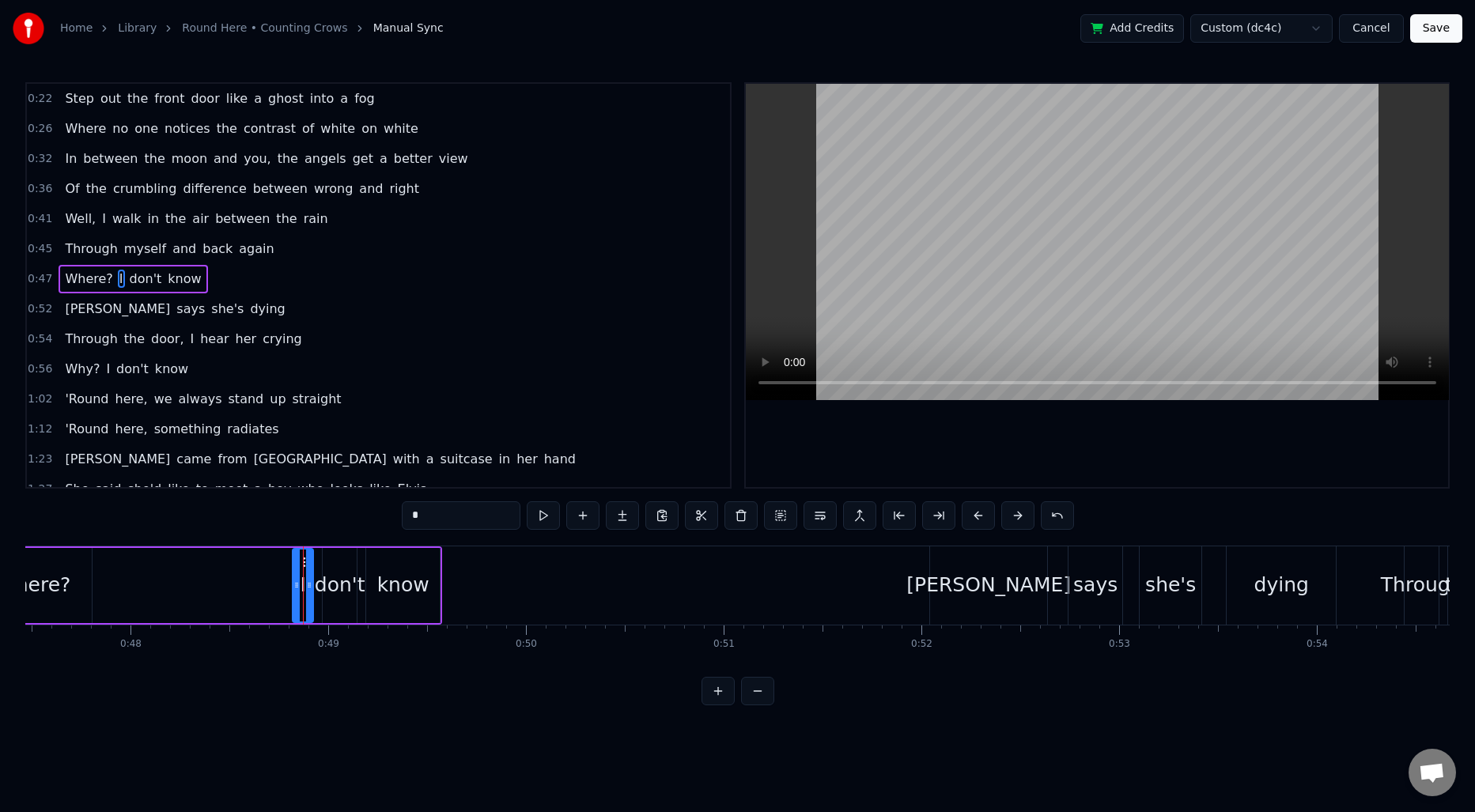
click at [297, 562] on div at bounding box center [296, 585] width 7 height 72
click at [164, 585] on div "Where? I don't know" at bounding box center [207, 585] width 470 height 79
click at [130, 584] on div "Where? I don't know" at bounding box center [207, 585] width 470 height 79
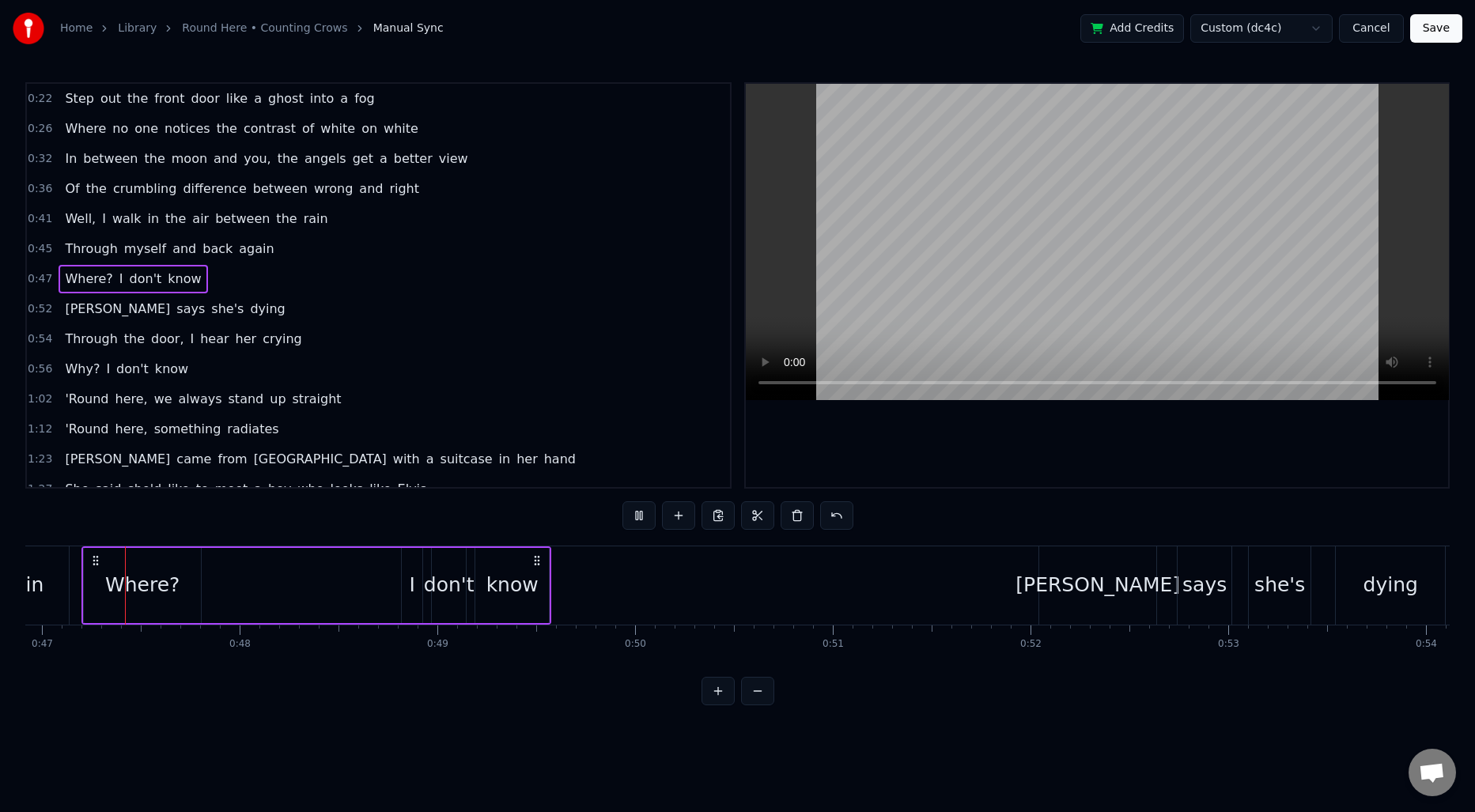
scroll to position [0, 9251]
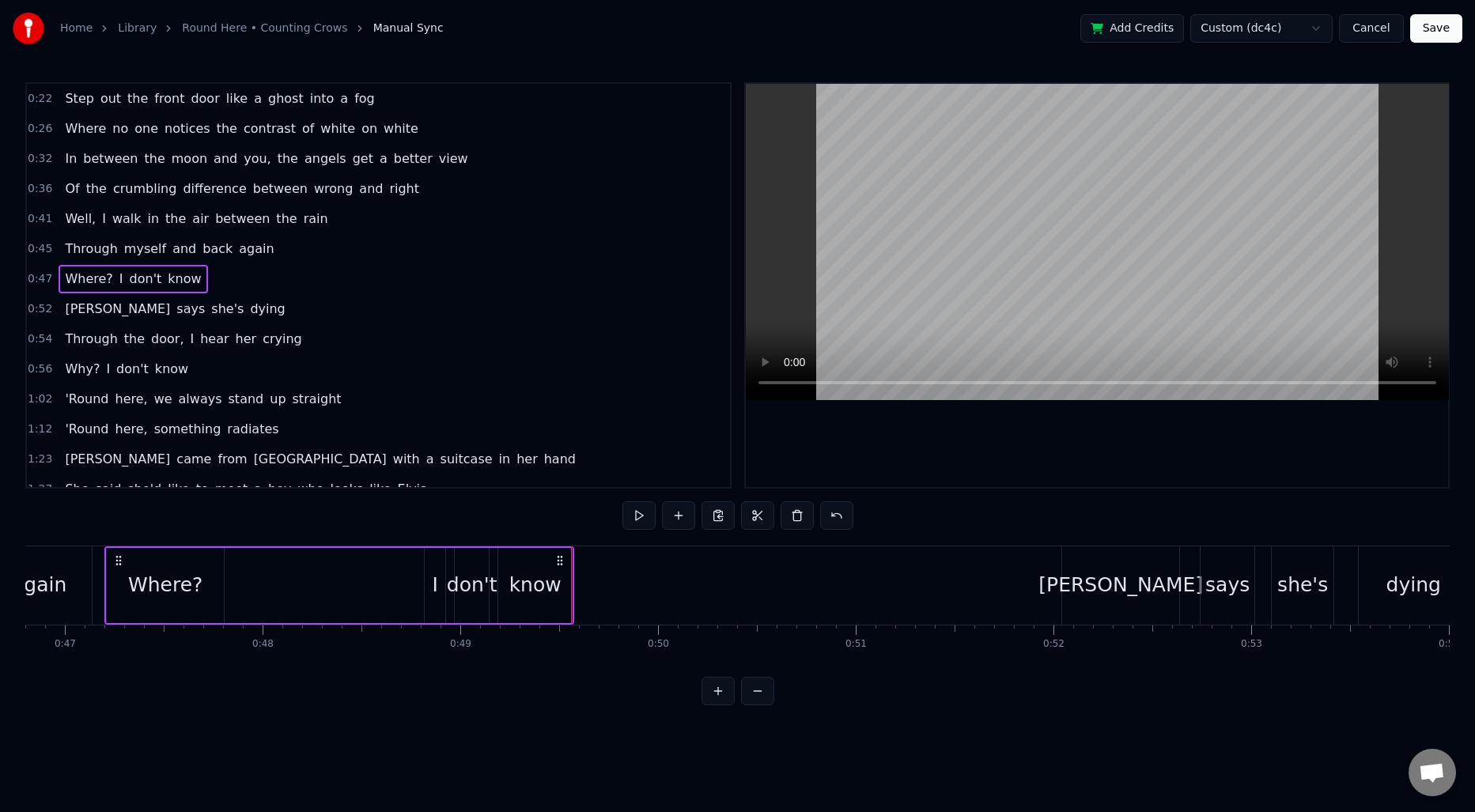
click at [432, 564] on div "I" at bounding box center [435, 585] width 21 height 75
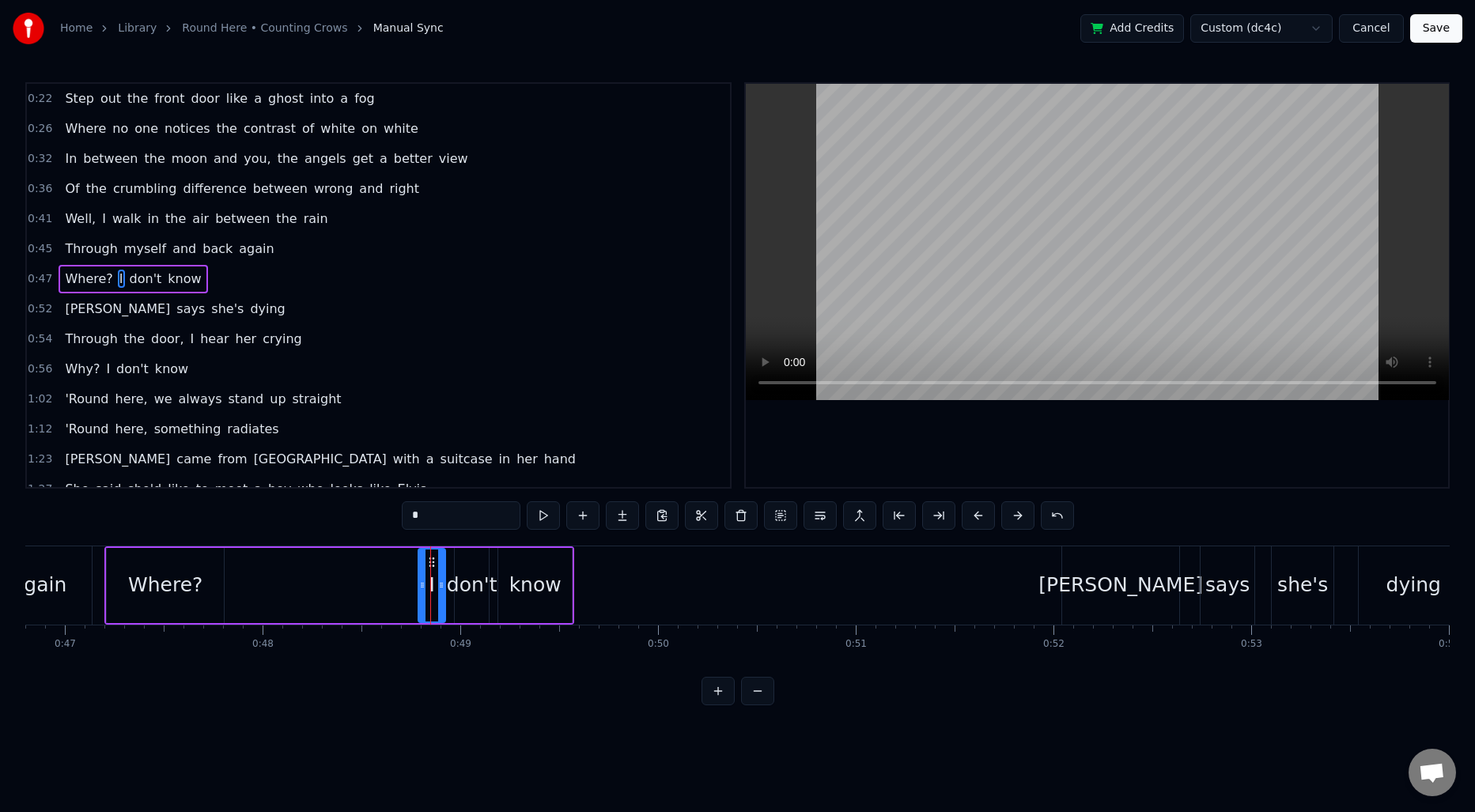
click at [419, 580] on icon at bounding box center [421, 585] width 7 height 13
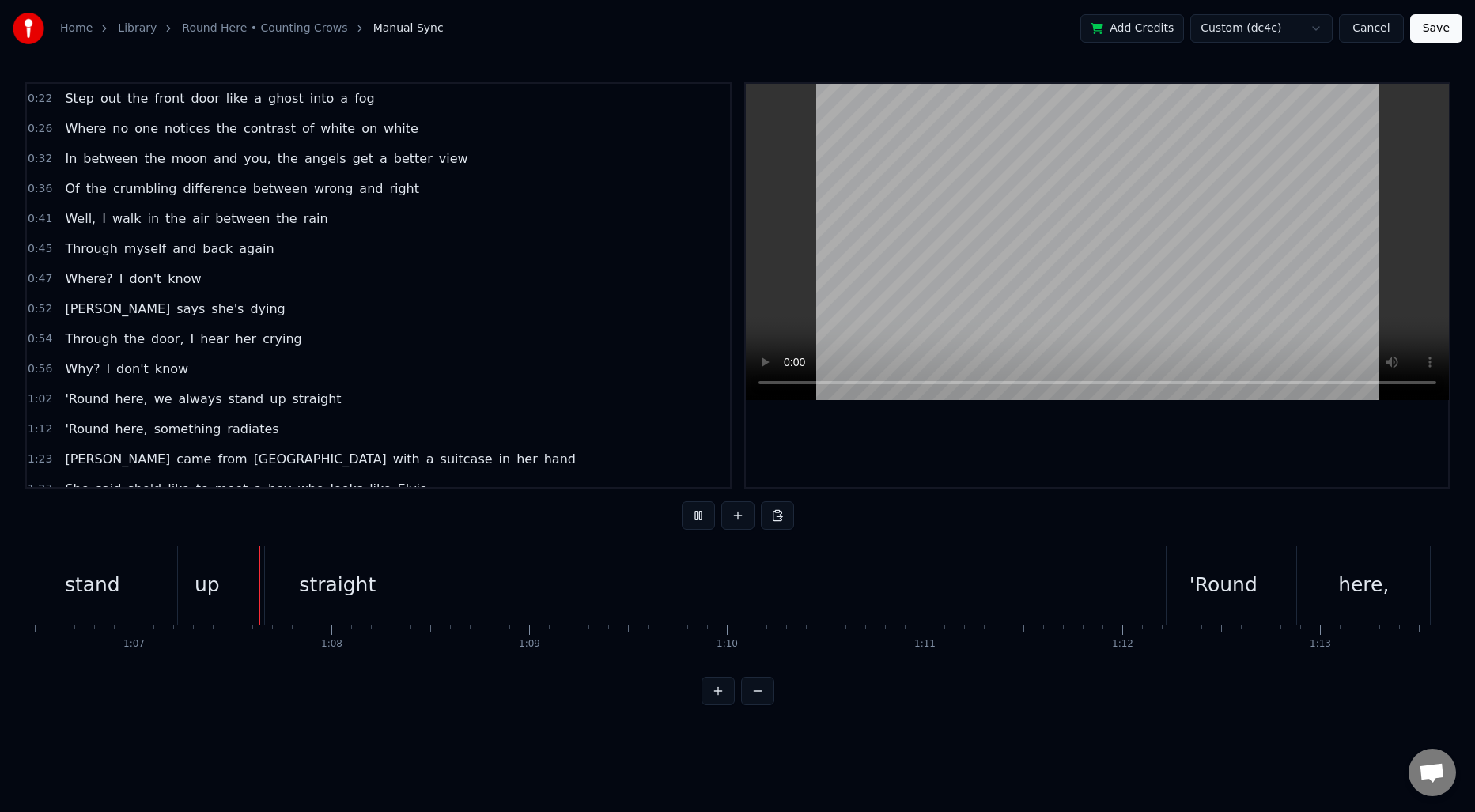
scroll to position [0, 13172]
click at [1431, 33] on button "Save" at bounding box center [1436, 28] width 52 height 28
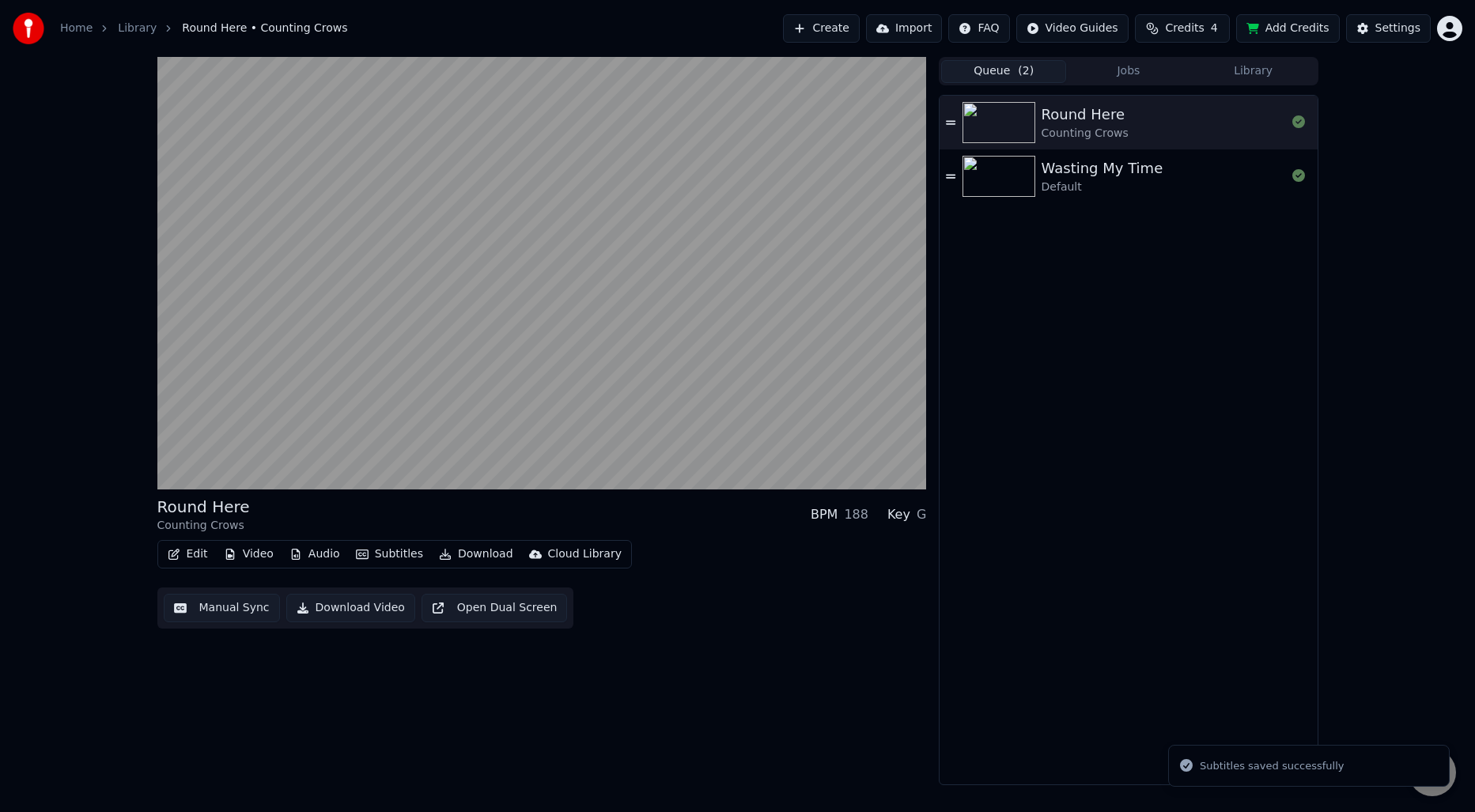
click at [1384, 340] on div "Round Here Counting Crows BPM 188 Key G Edit Video Audio Subtitles Download Clo…" at bounding box center [737, 421] width 1475 height 729
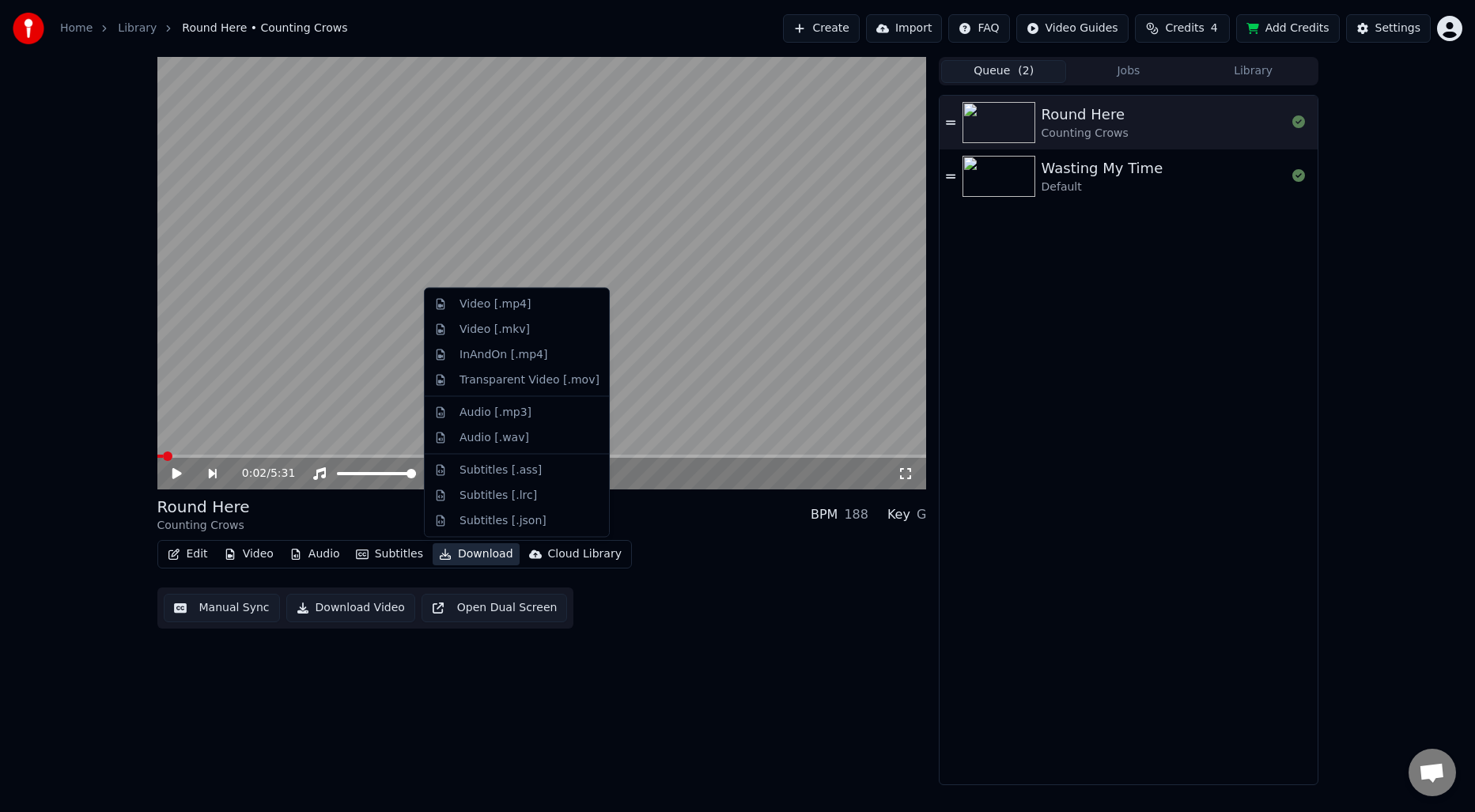
click at [481, 553] on button "Download" at bounding box center [476, 554] width 87 height 22
click at [491, 310] on div "Video [.mp4]" at bounding box center [495, 304] width 71 height 16
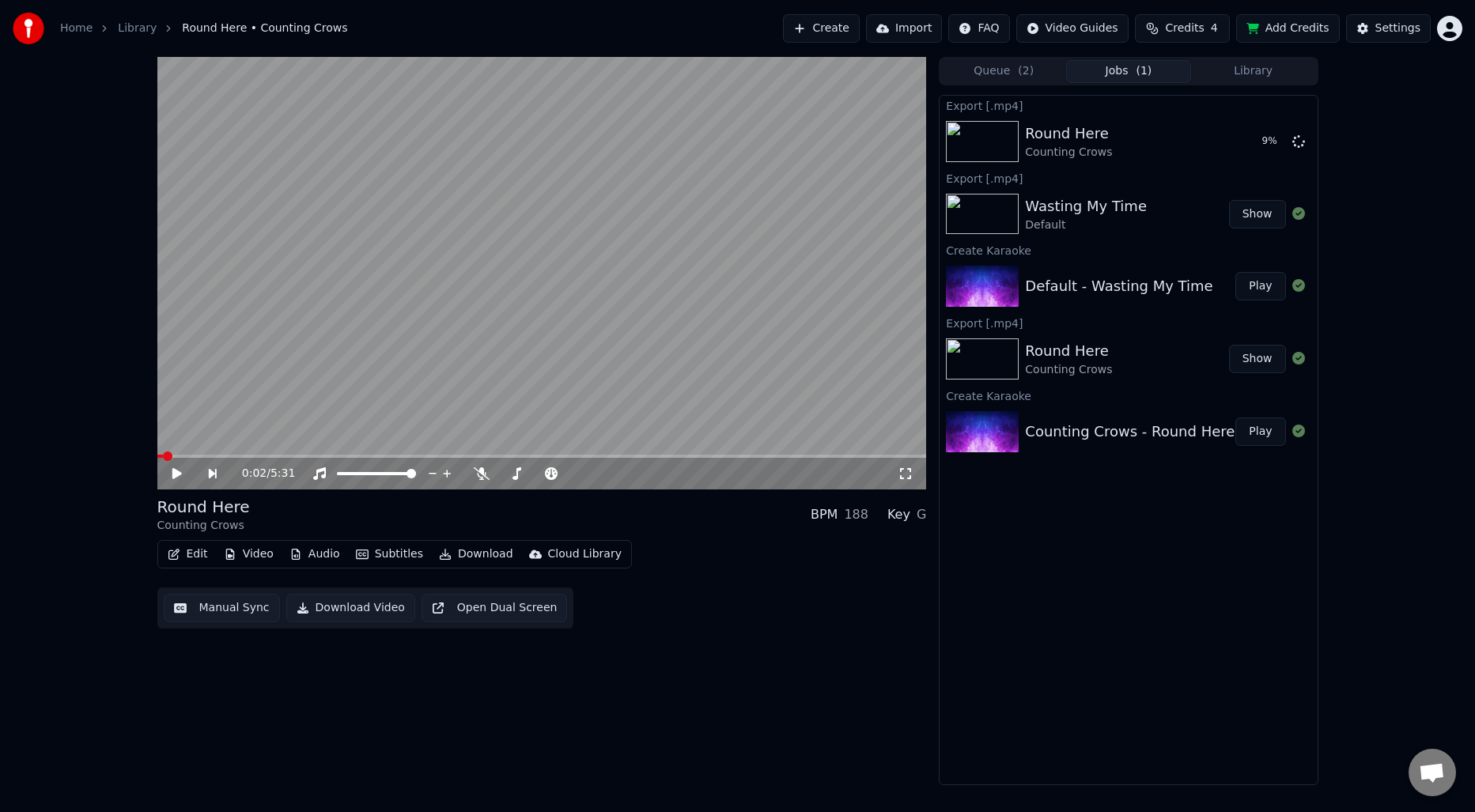
click at [839, 29] on button "Create" at bounding box center [821, 28] width 77 height 28
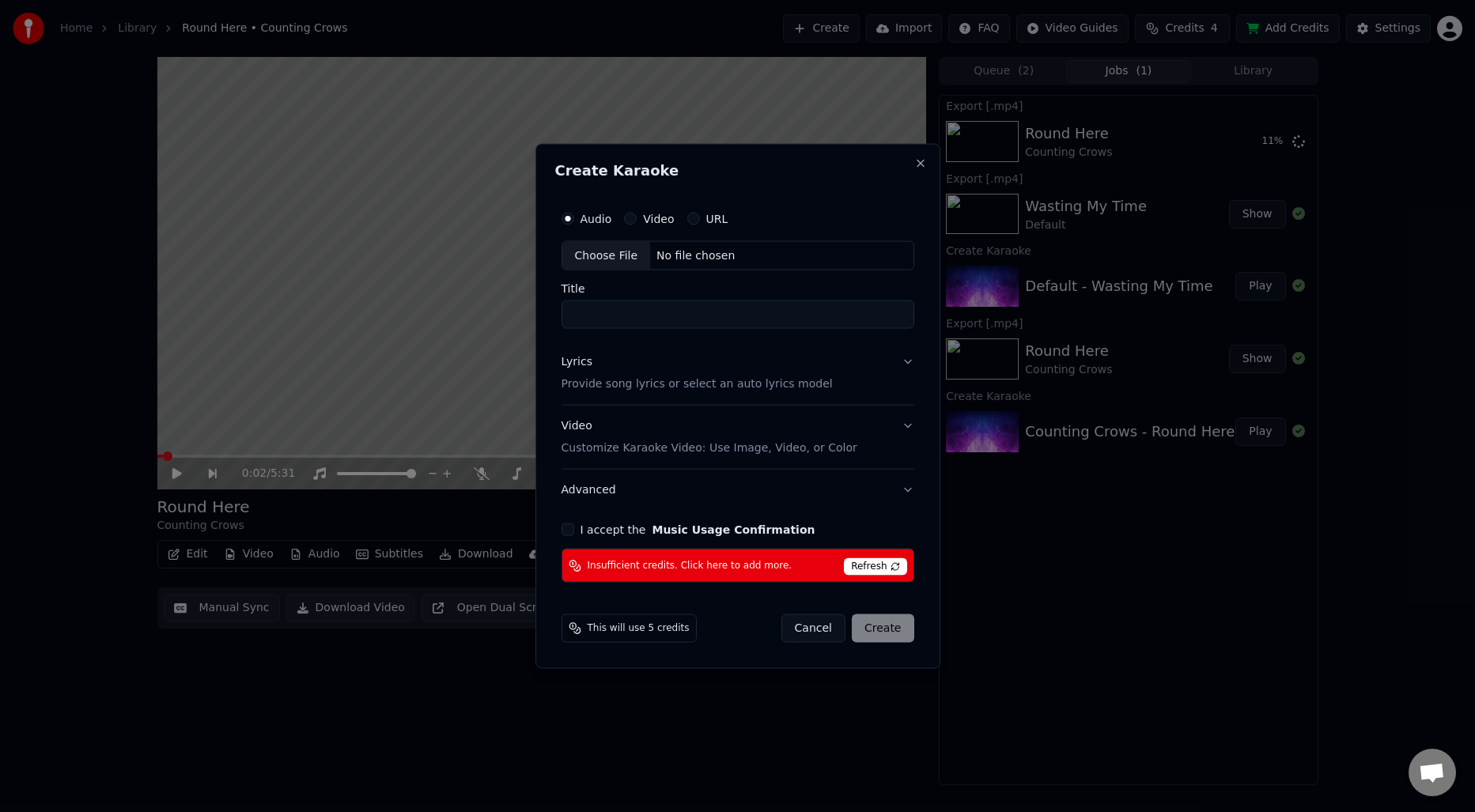
click at [612, 249] on div "Choose File" at bounding box center [606, 256] width 89 height 28
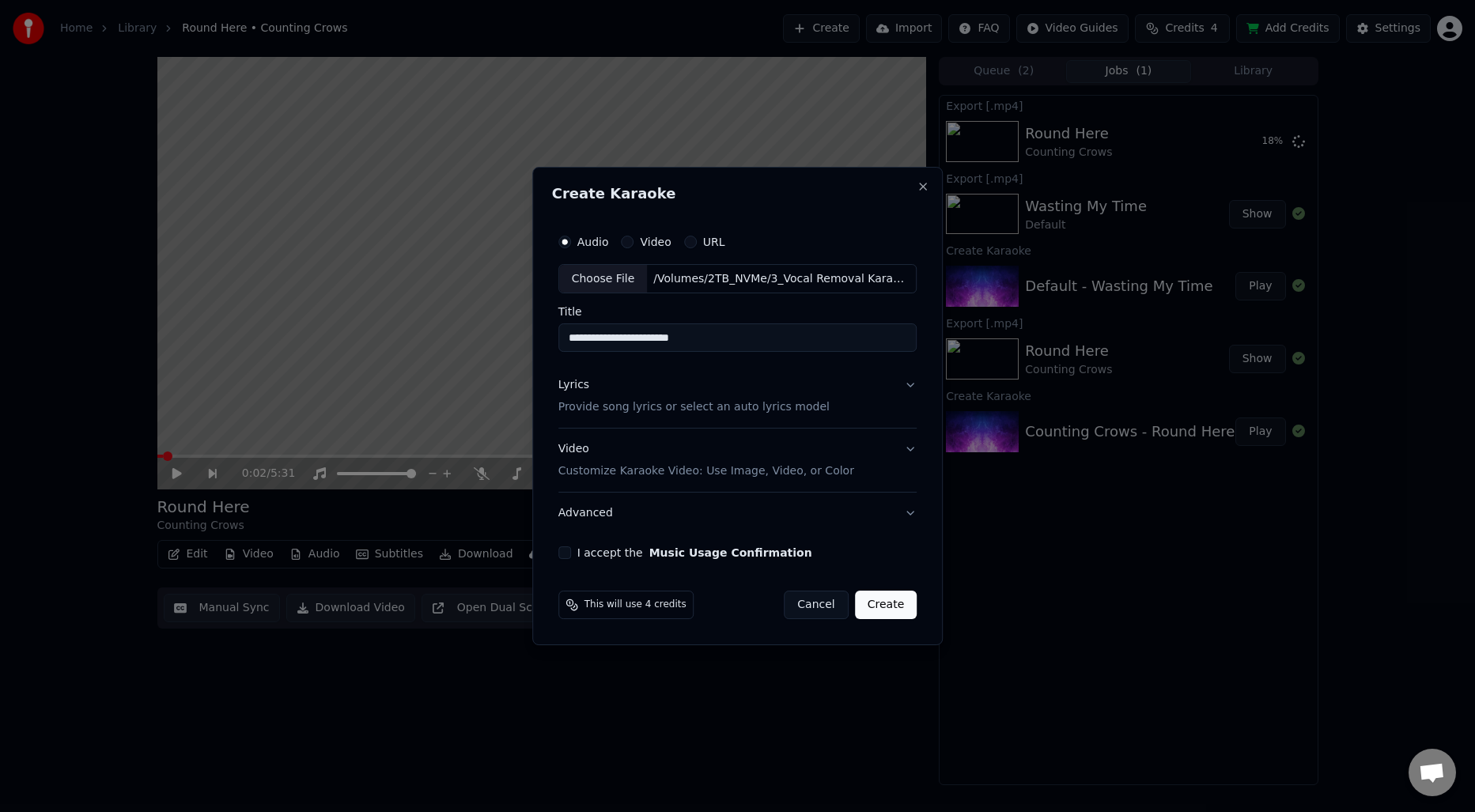
click at [673, 338] on input "**********" at bounding box center [737, 338] width 359 height 28
type input "**********"
click at [819, 602] on button "Cancel" at bounding box center [816, 605] width 64 height 28
